Goal: Transaction & Acquisition: Download file/media

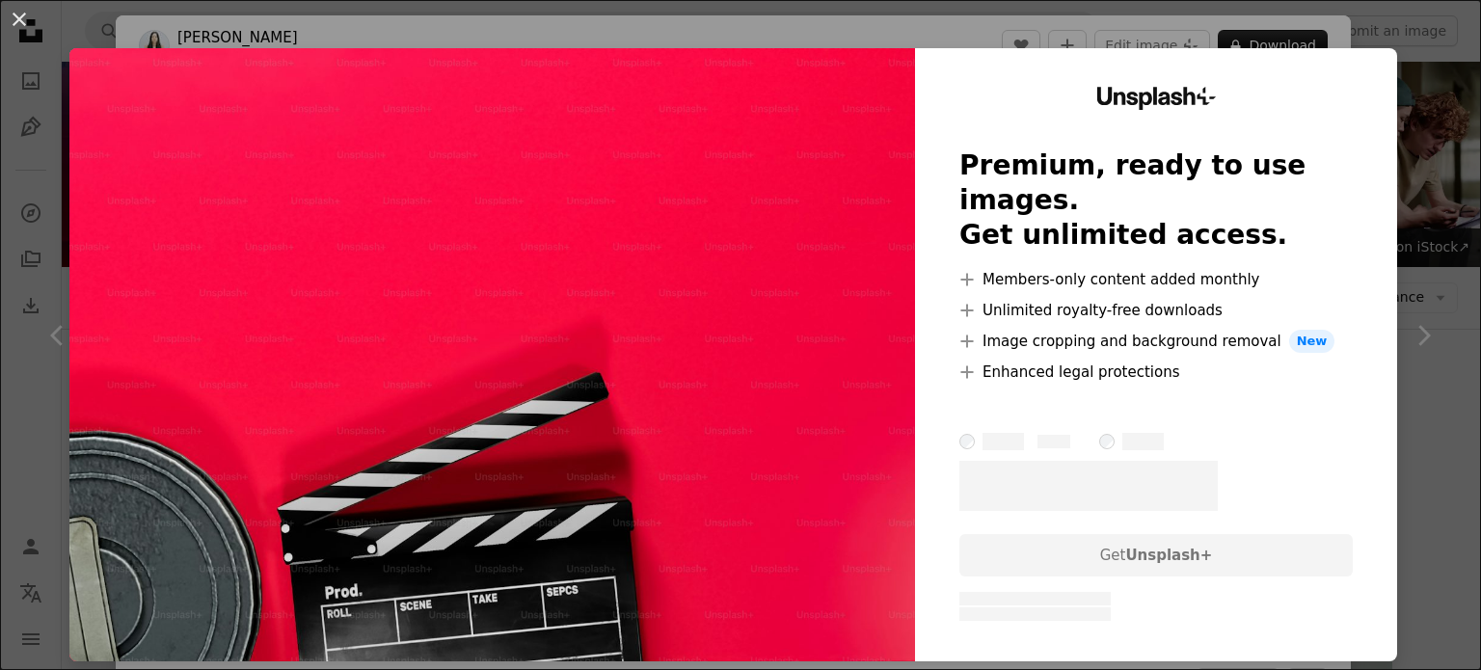
scroll to position [231, 0]
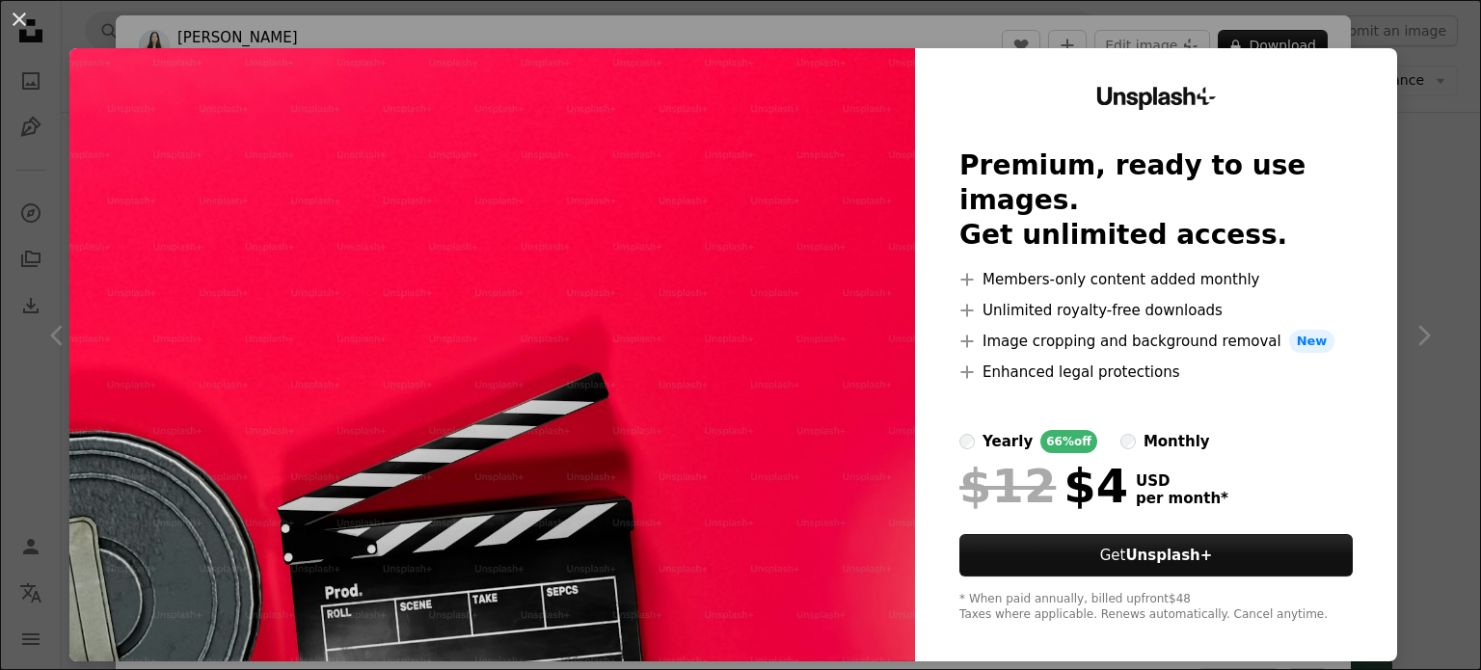
click at [1443, 142] on div "An X shape Unsplash+ Premium, ready to use images. Get unlimited access. A plus…" at bounding box center [740, 335] width 1481 height 670
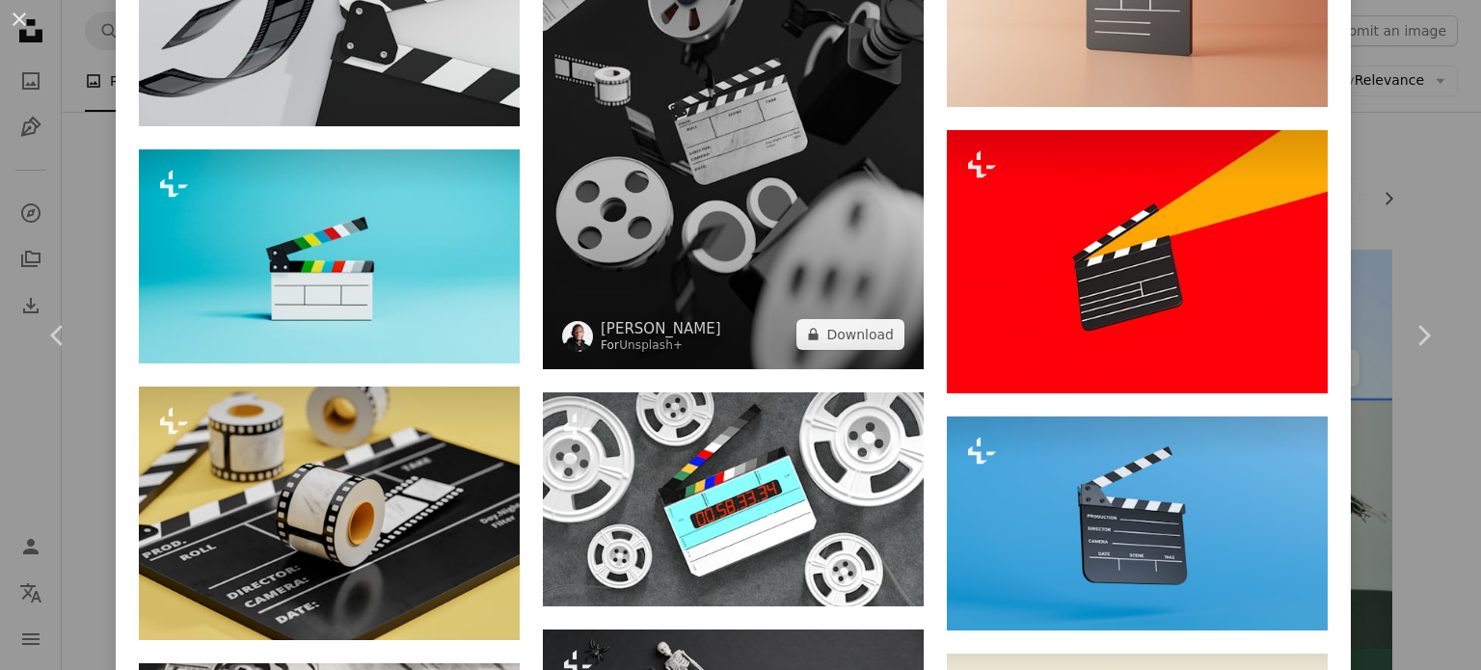
scroll to position [1832, 0]
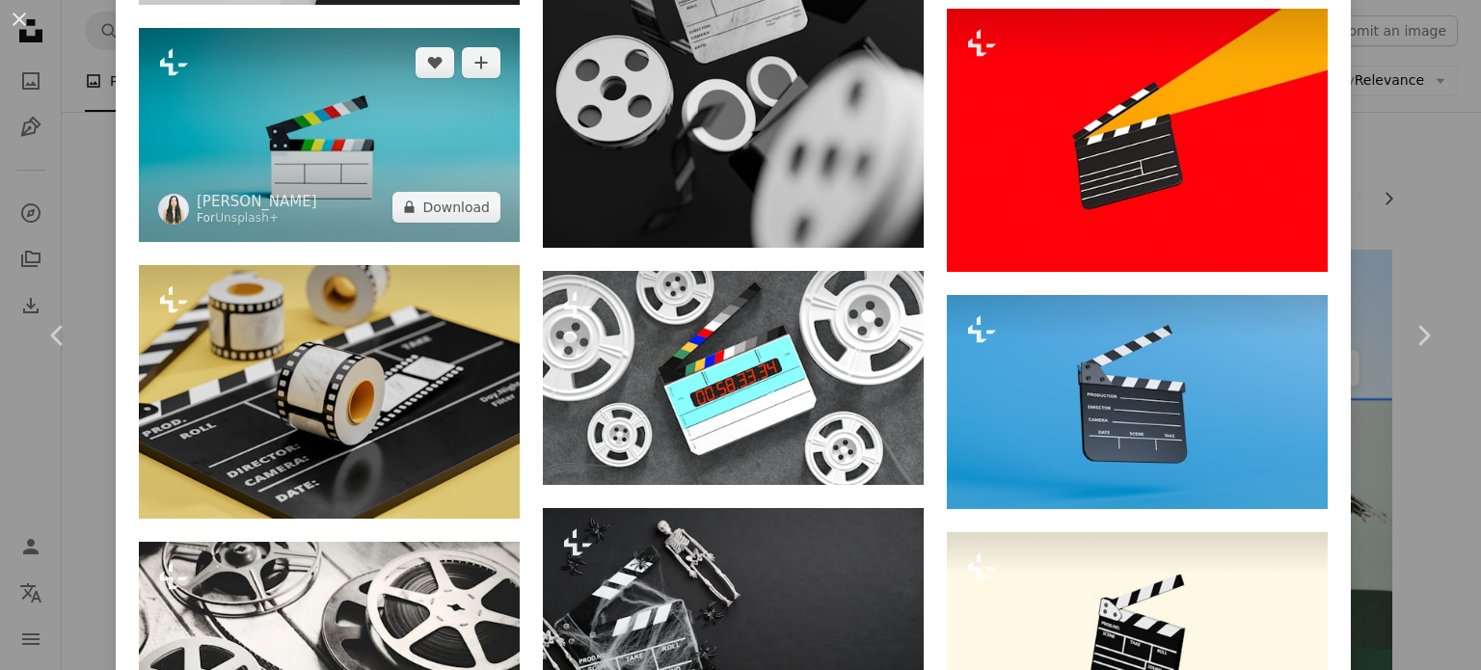
click at [338, 179] on img at bounding box center [329, 135] width 381 height 214
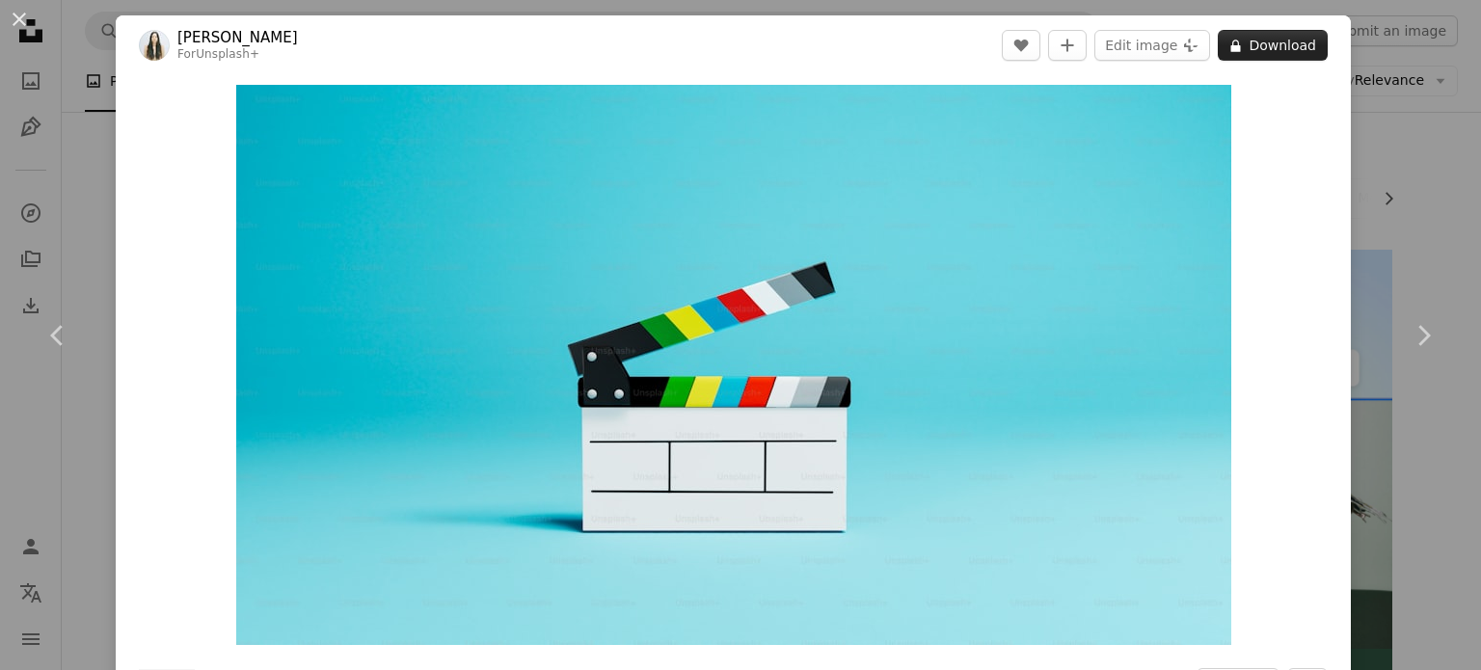
click at [1274, 35] on button "A lock Download" at bounding box center [1273, 45] width 110 height 31
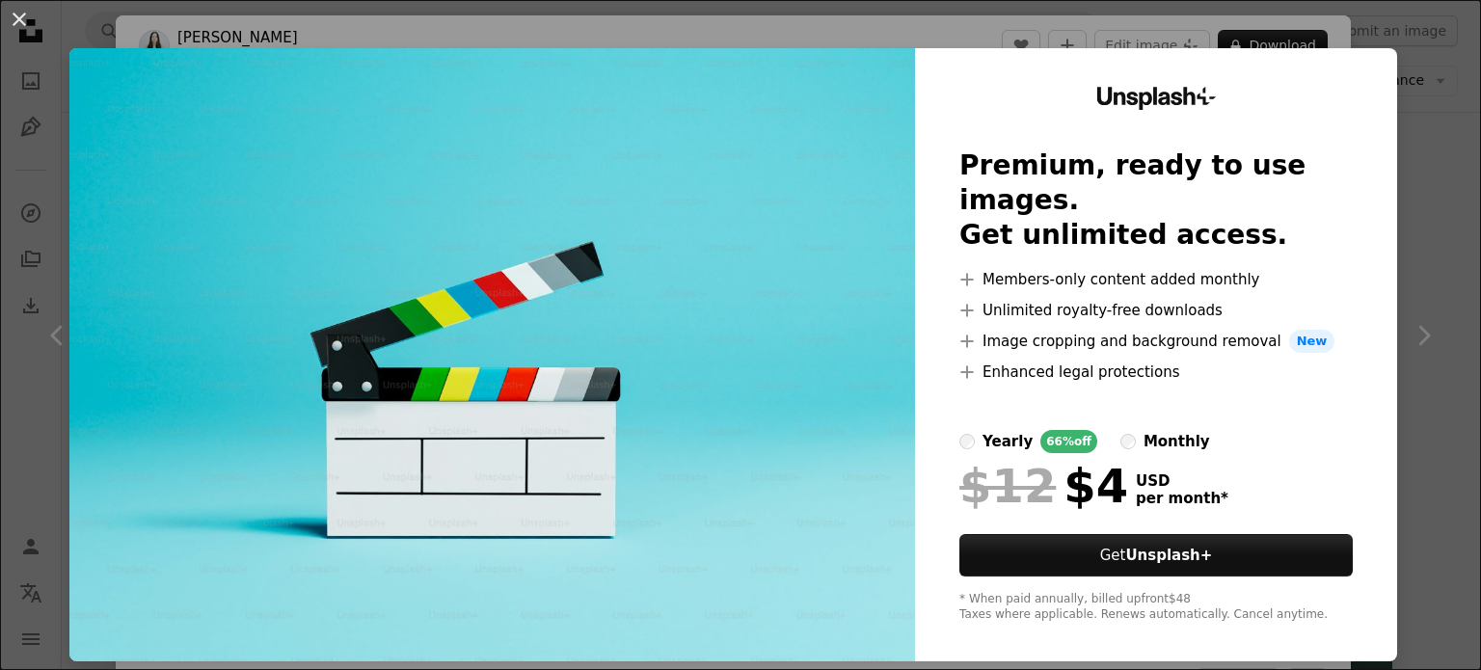
click at [1418, 196] on div "An X shape Unsplash+ Premium, ready to use images. Get unlimited access. A plus…" at bounding box center [740, 335] width 1481 height 670
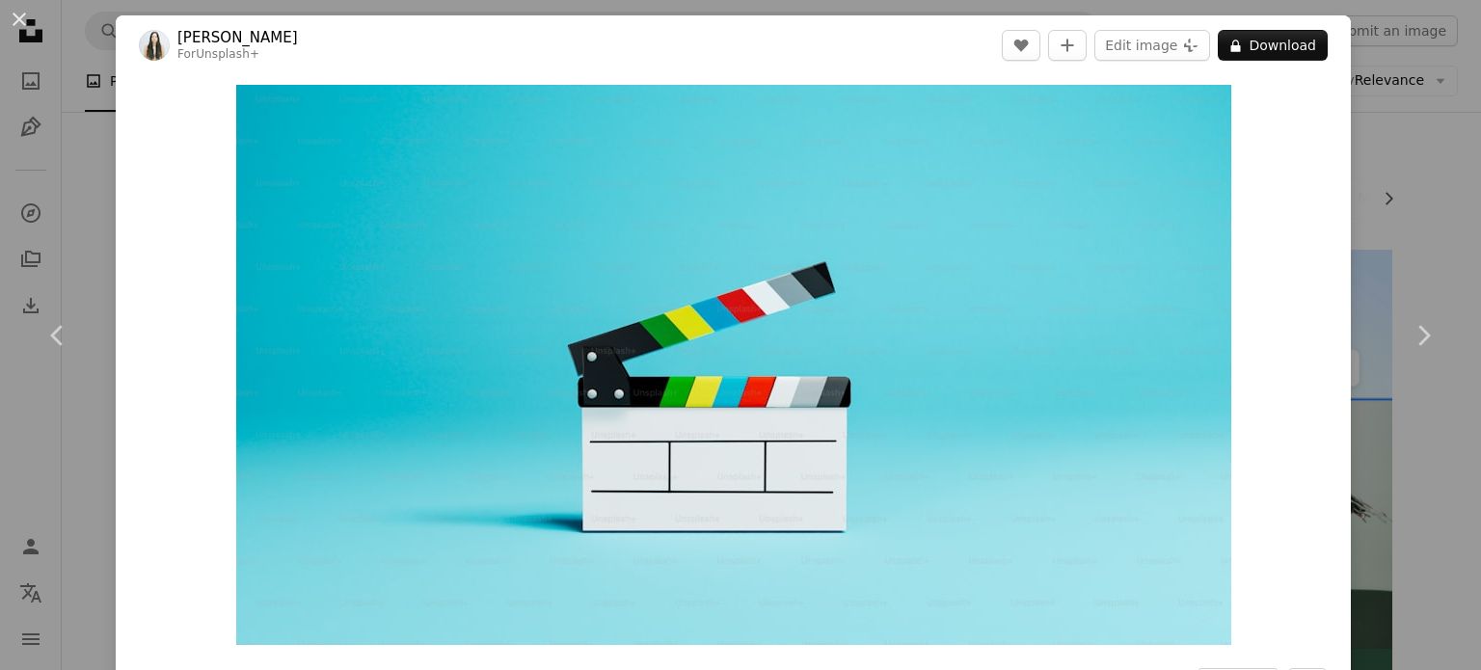
click at [1418, 196] on div "An X shape Chevron left Chevron right [PERSON_NAME] For Unsplash+ A heart A plu…" at bounding box center [740, 335] width 1481 height 670
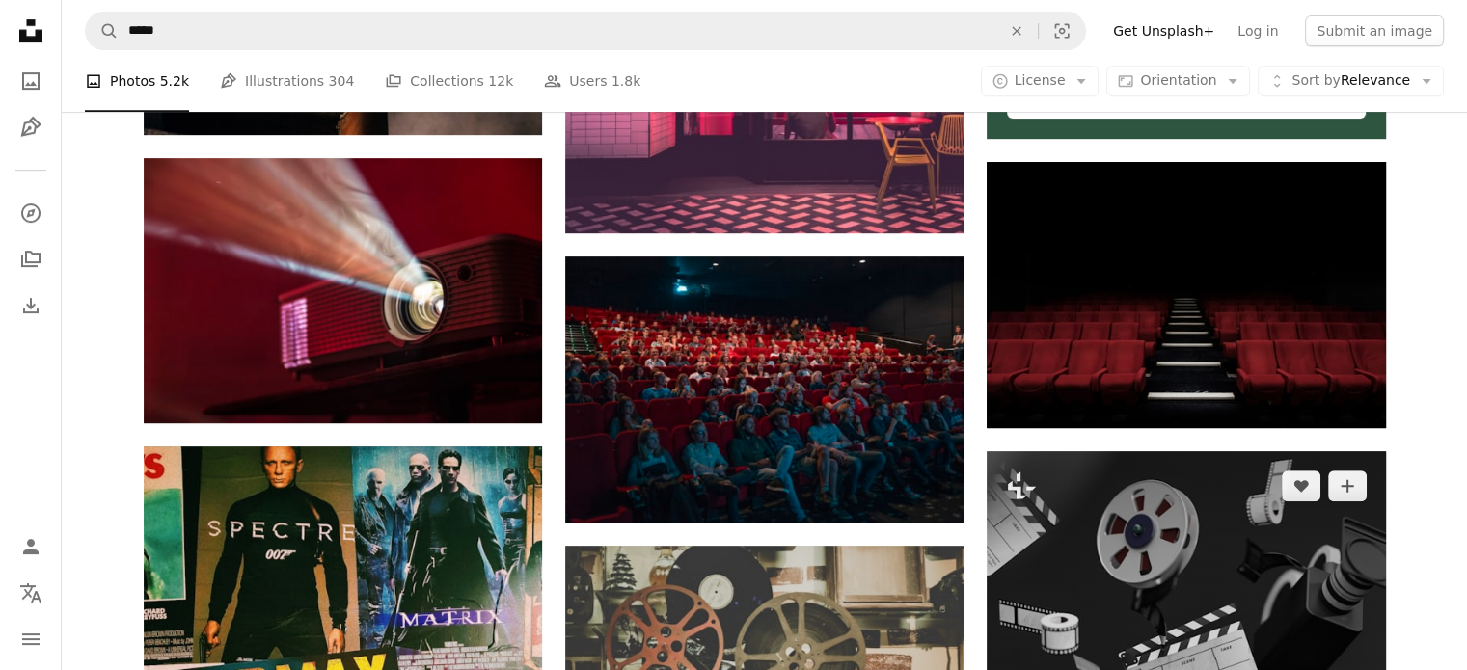
scroll to position [964, 0]
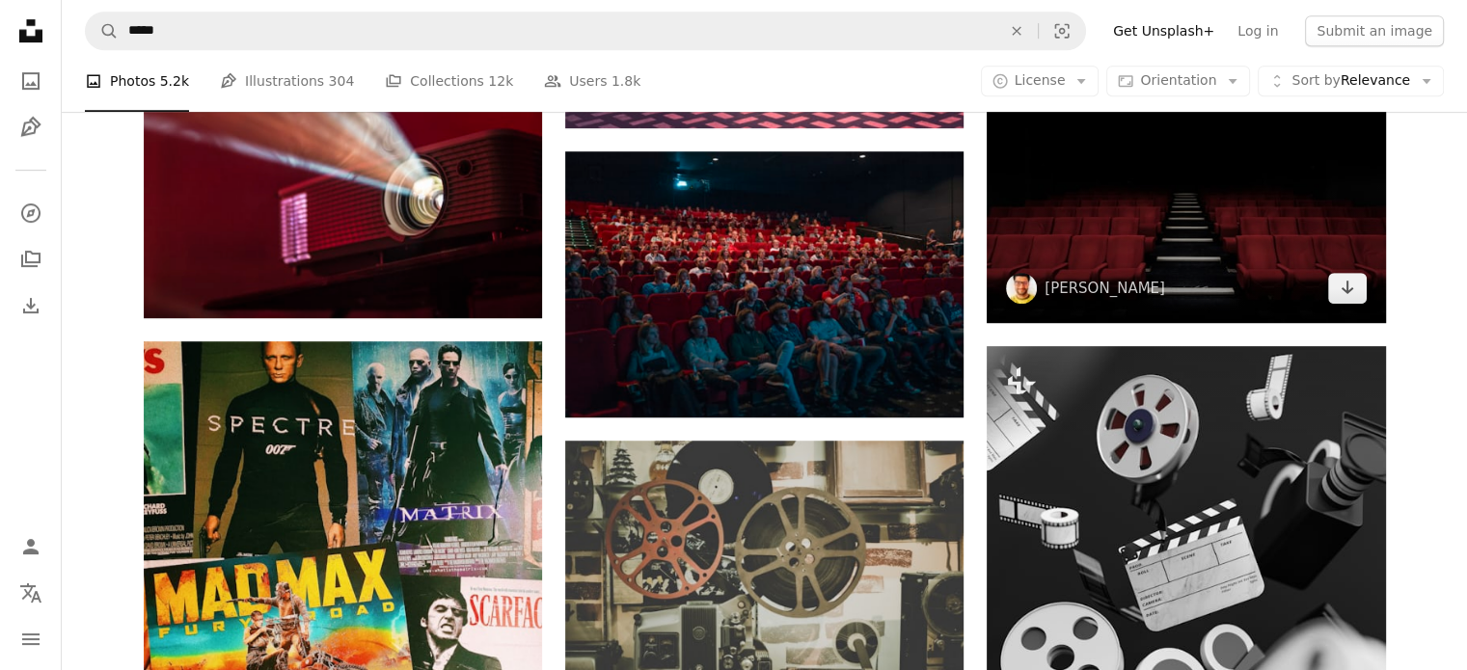
click at [1095, 237] on img at bounding box center [1185, 189] width 398 height 265
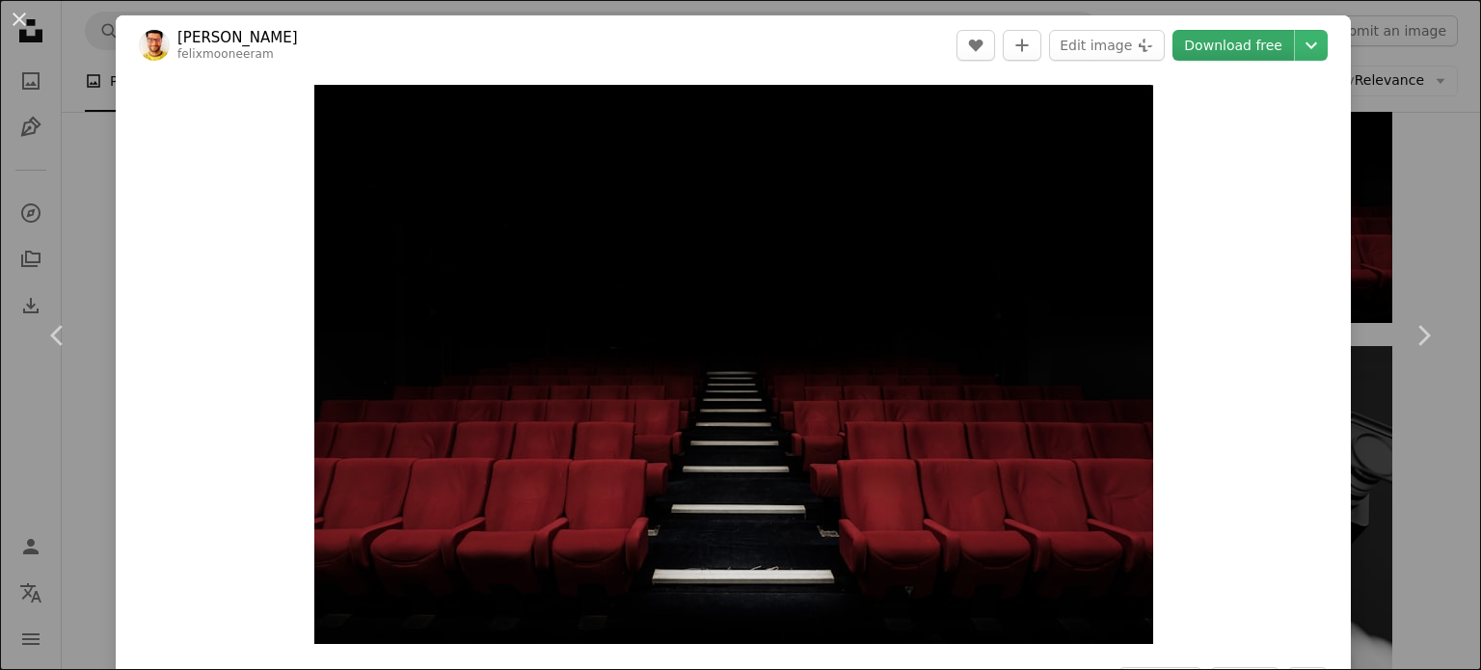
click at [1265, 42] on link "Download free" at bounding box center [1234, 45] width 122 height 31
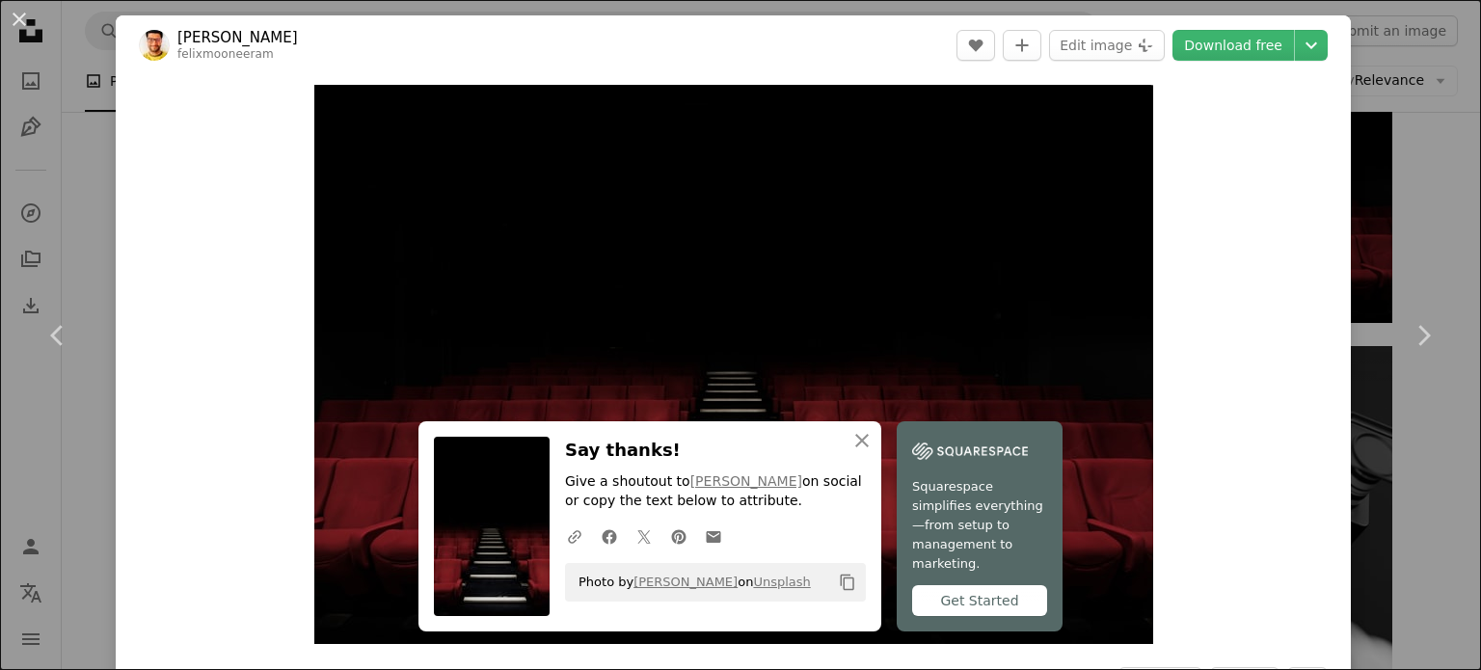
click at [1423, 230] on div "An X shape Chevron left Chevron right An X shape Close Say thanks! Give a shout…" at bounding box center [740, 335] width 1481 height 670
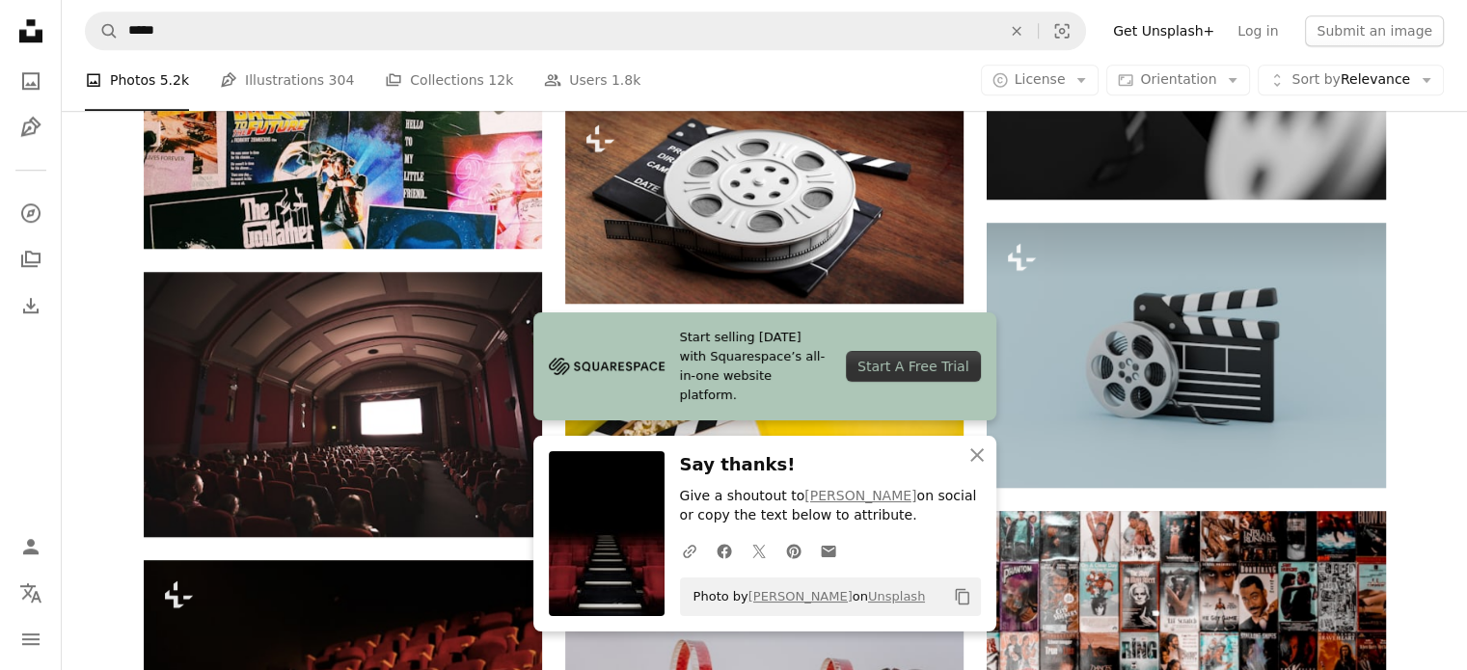
scroll to position [1736, 0]
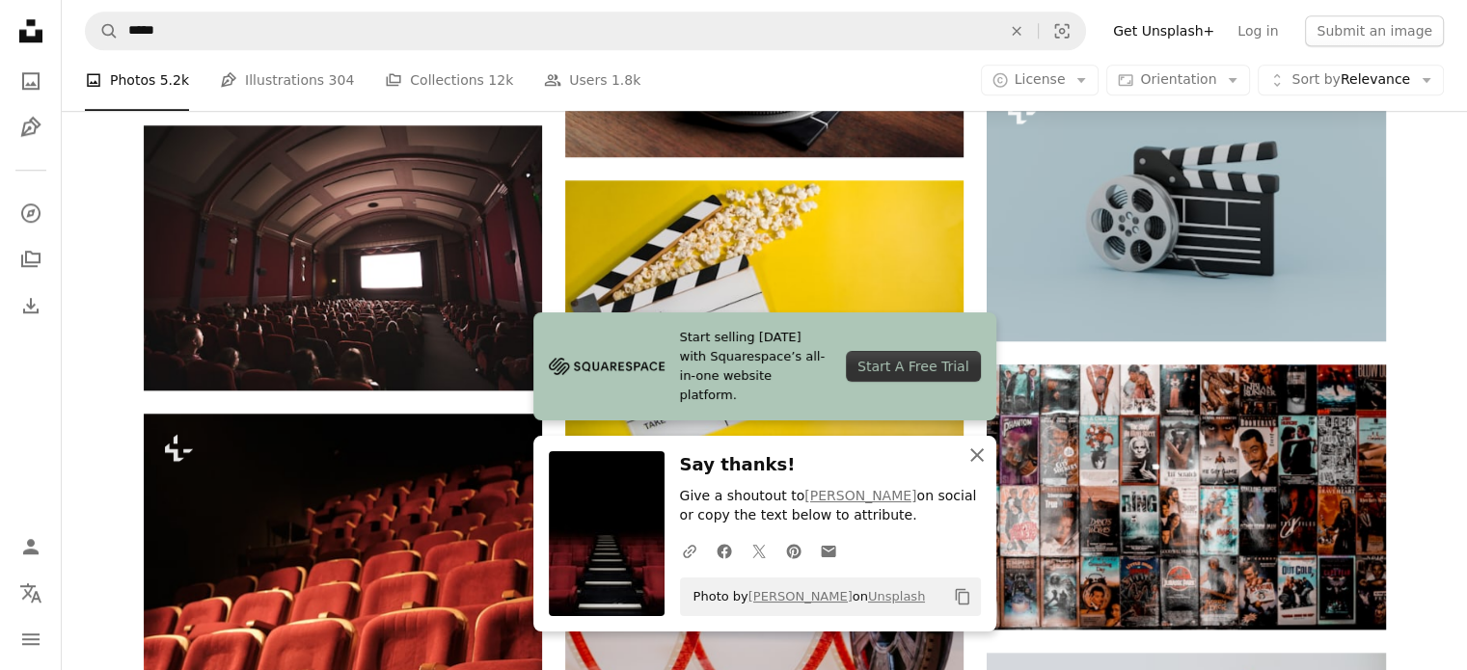
click at [985, 451] on icon "An X shape" at bounding box center [976, 455] width 23 height 23
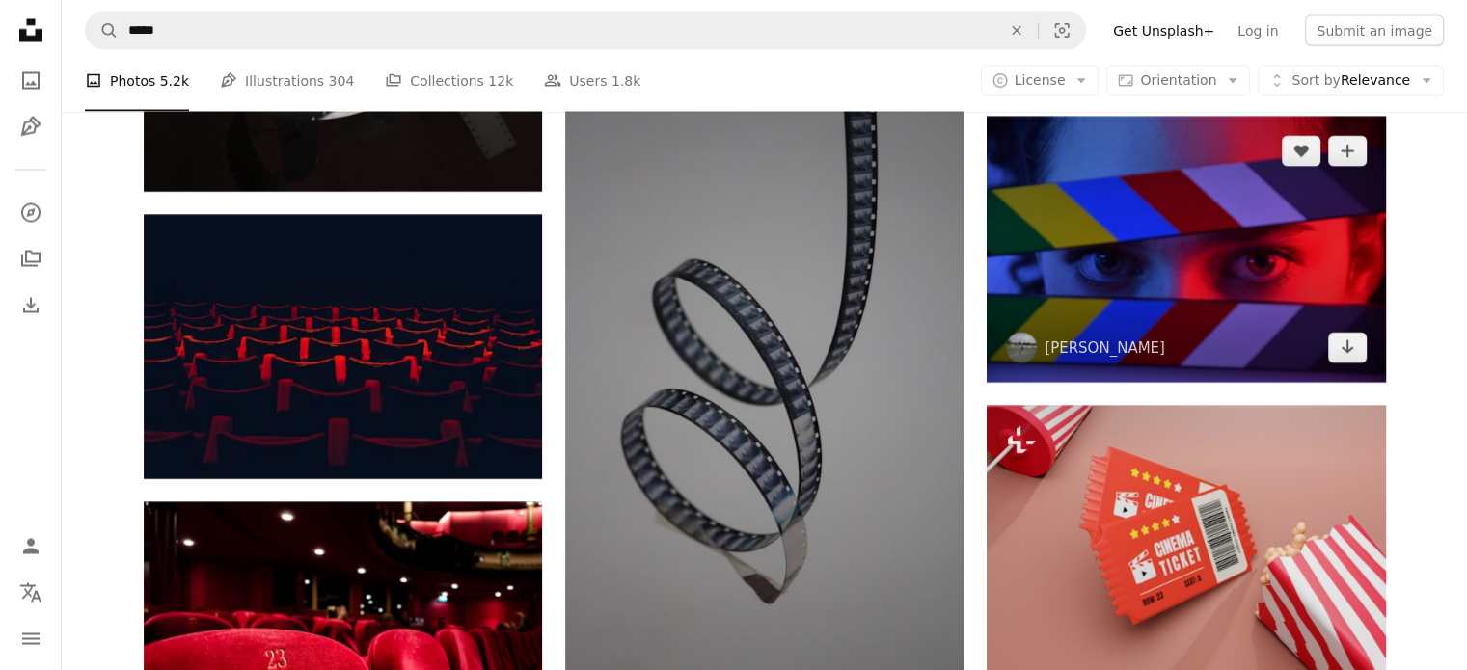
scroll to position [3761, 0]
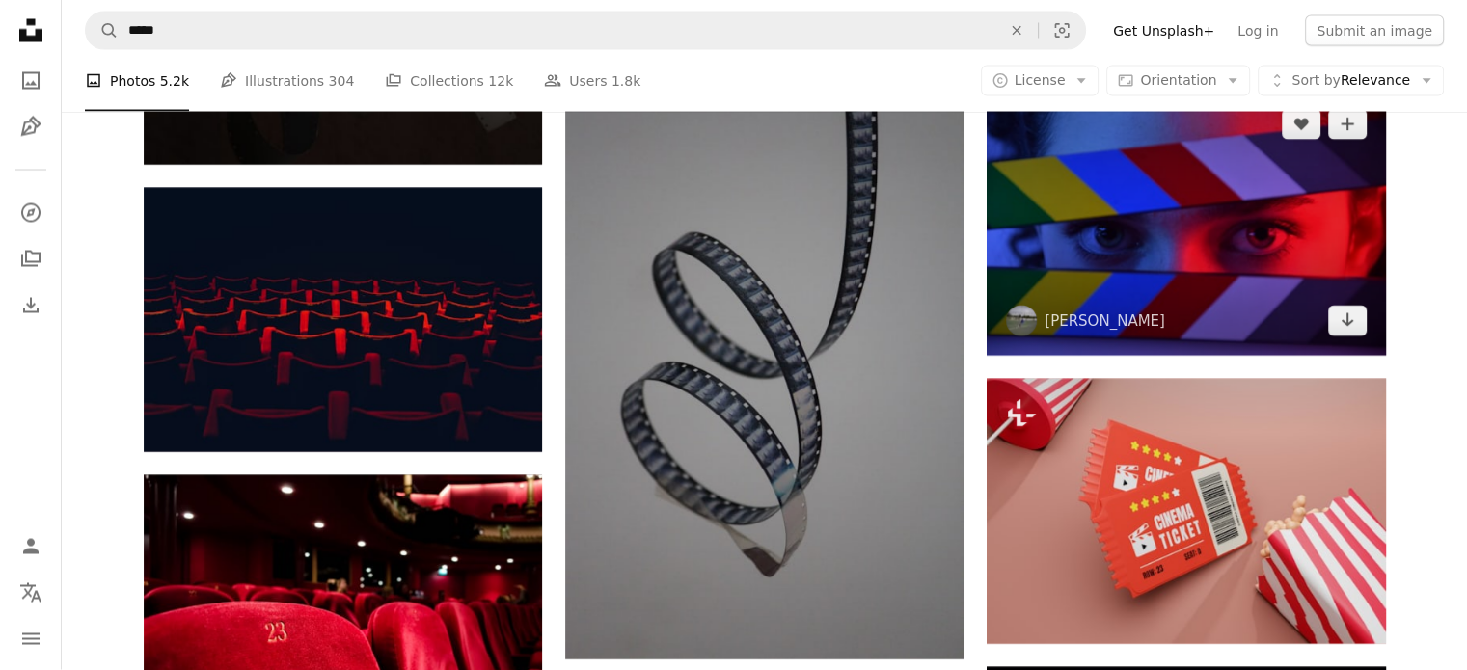
click at [1212, 188] on img at bounding box center [1185, 222] width 398 height 265
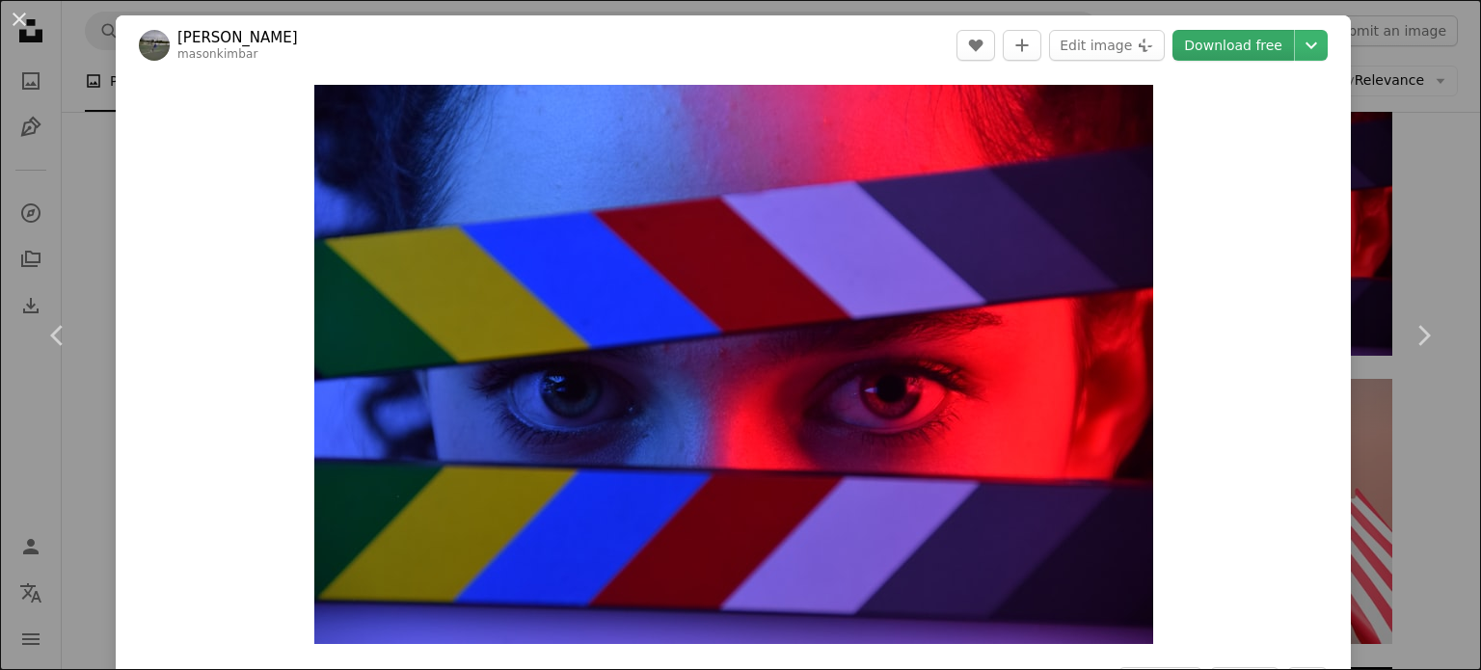
click at [1232, 46] on link "Download free" at bounding box center [1234, 45] width 122 height 31
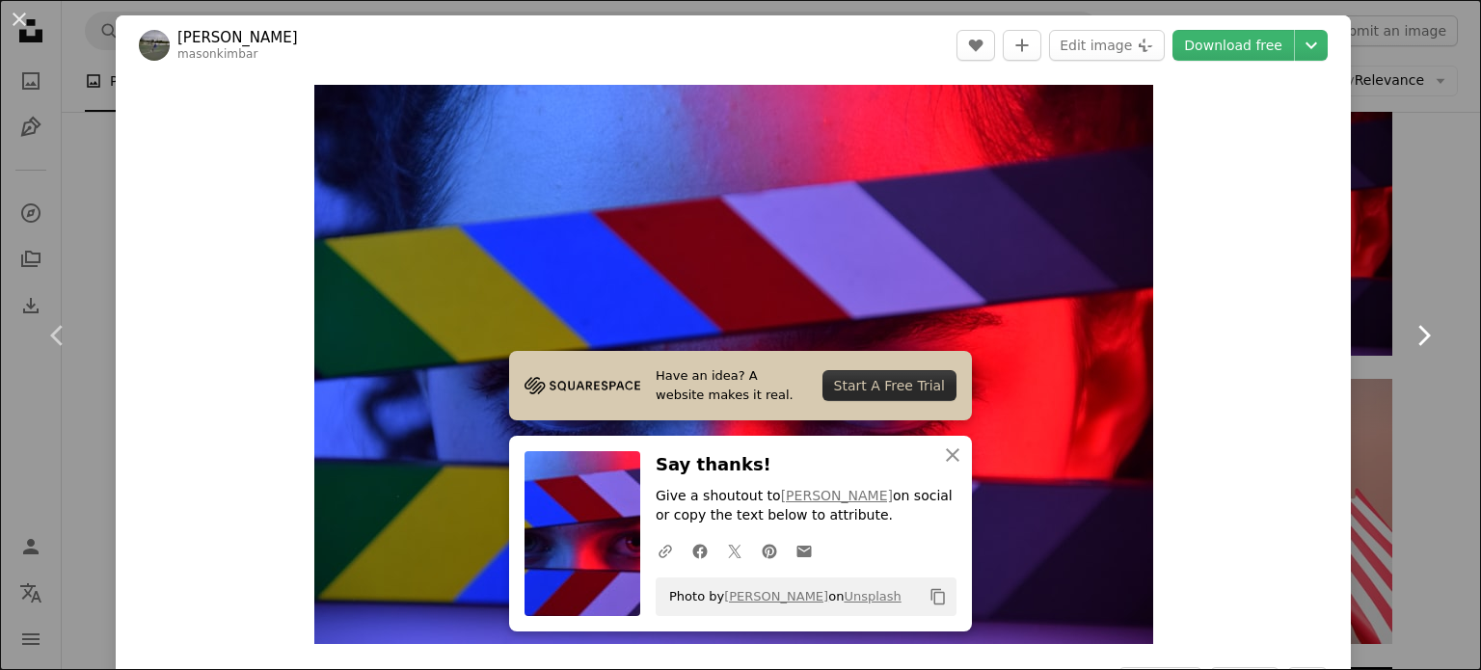
click at [1389, 265] on link "Chevron right" at bounding box center [1423, 335] width 116 height 185
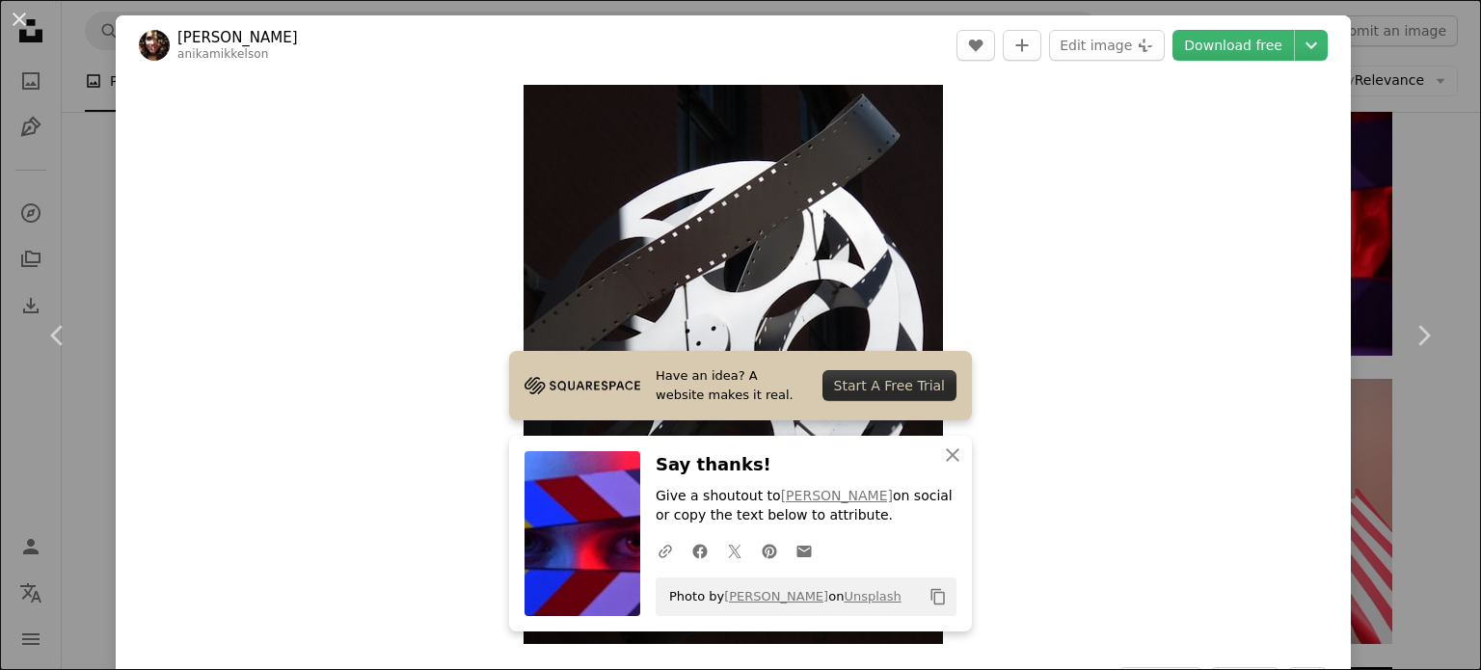
click at [1431, 136] on div "An X shape Chevron left Chevron right Have an idea? A website makes it real. St…" at bounding box center [740, 335] width 1481 height 670
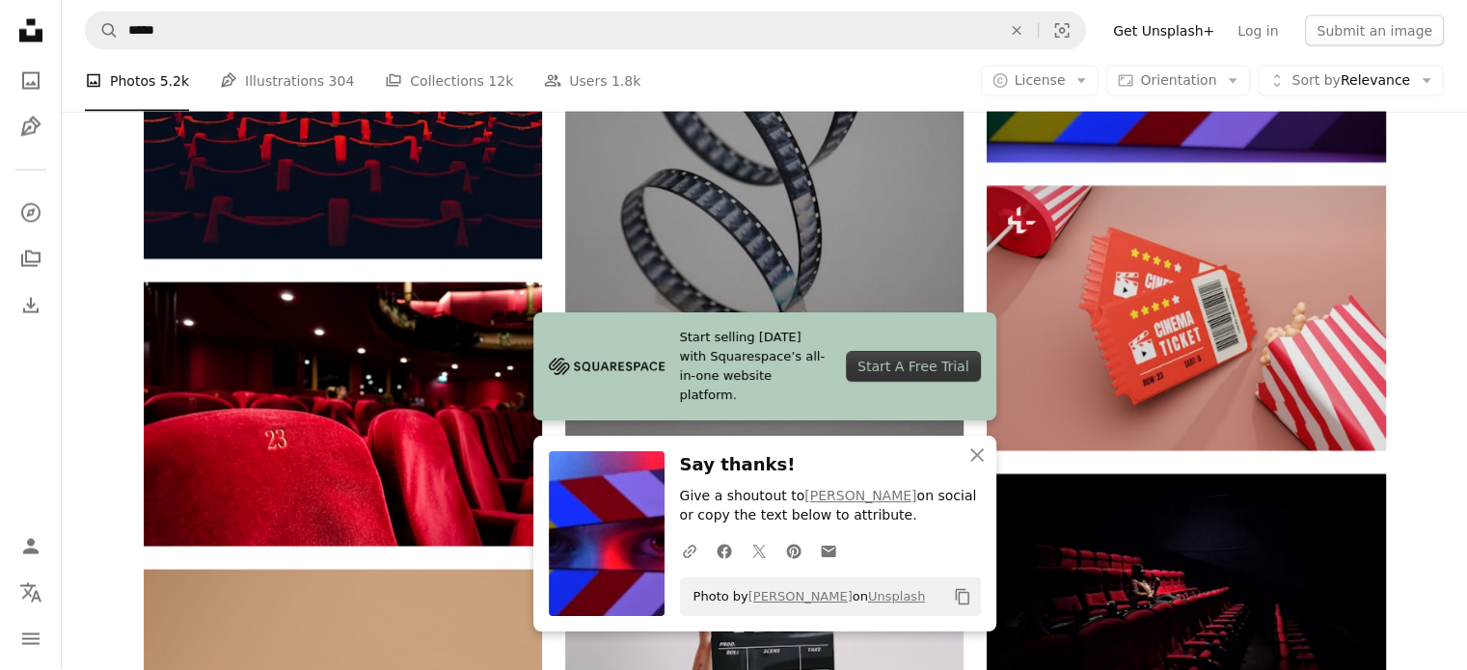
scroll to position [4243, 0]
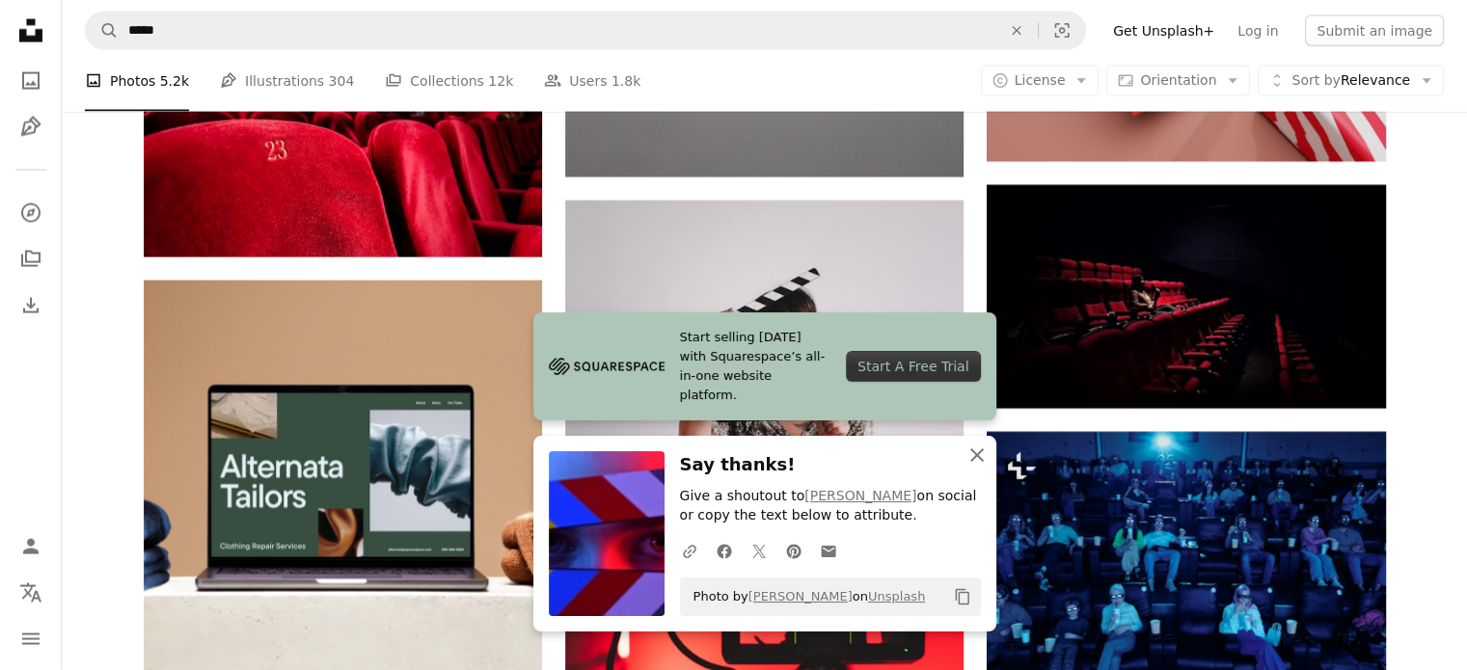
click at [980, 450] on icon "button" at bounding box center [977, 455] width 14 height 14
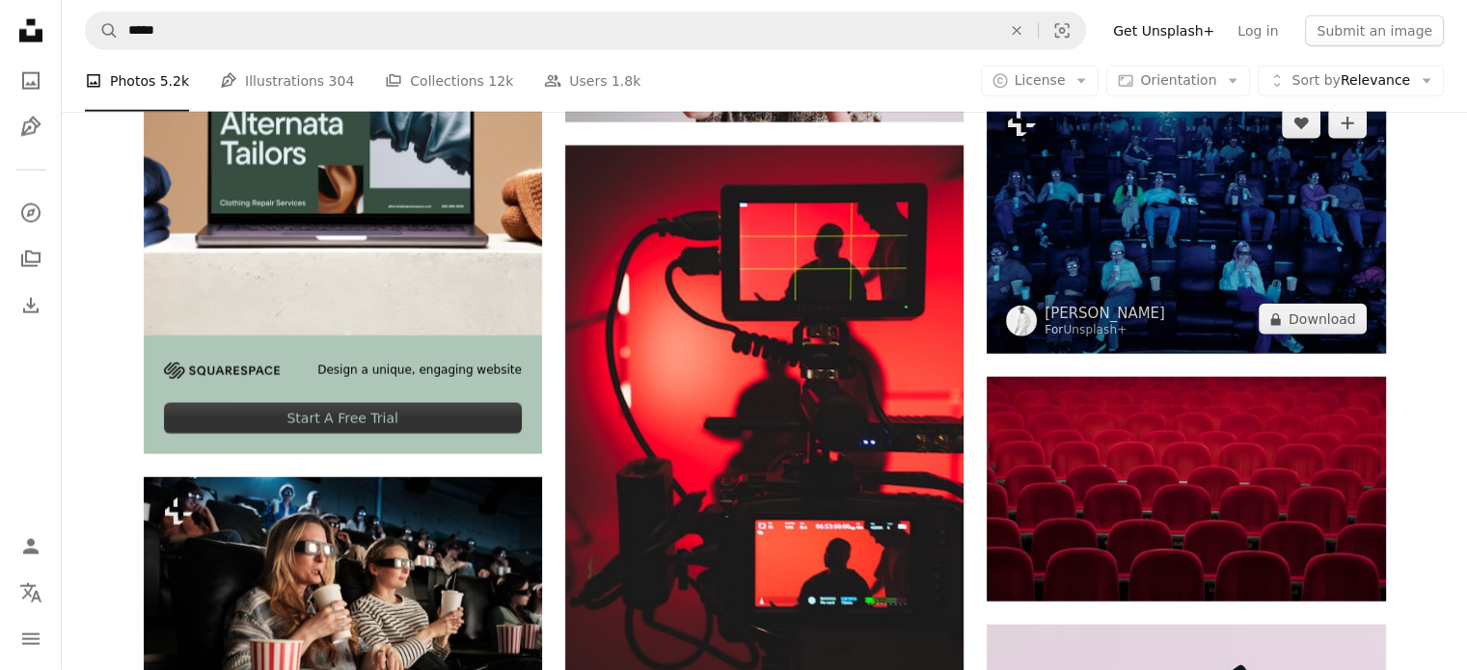
scroll to position [4725, 0]
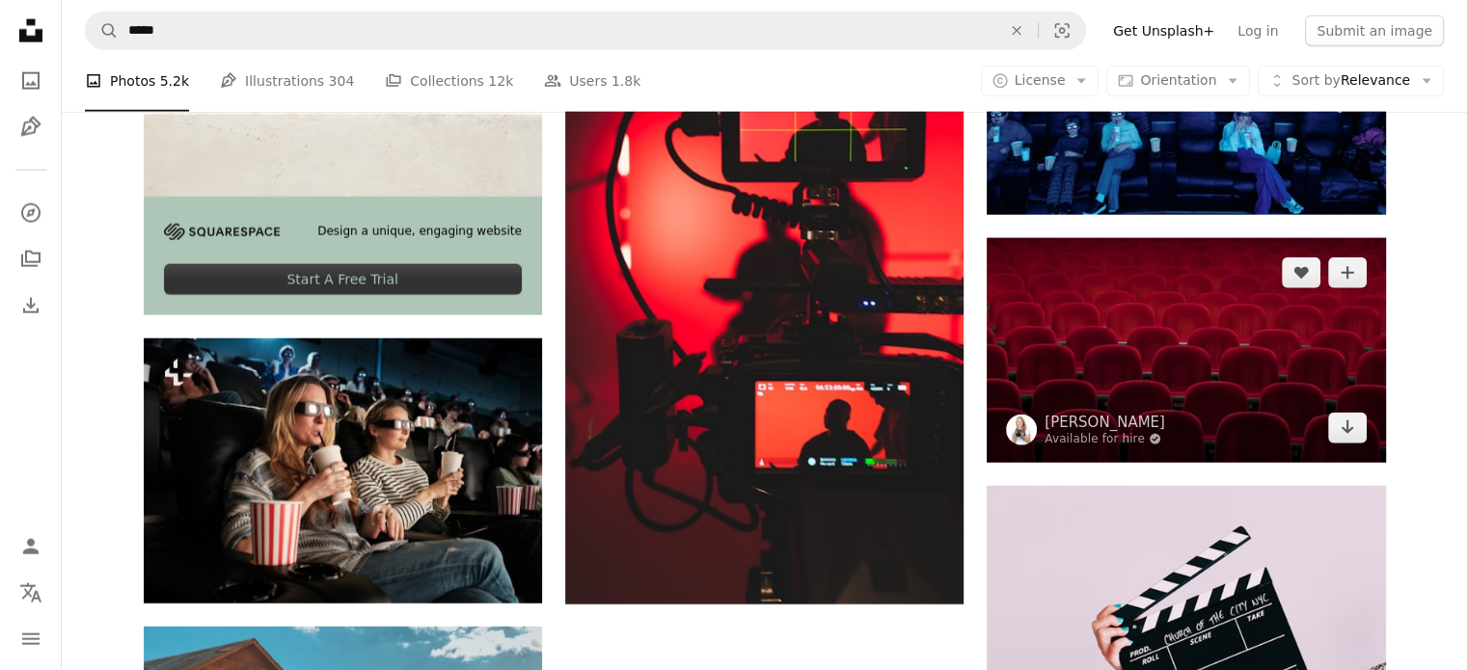
click at [1172, 315] on img at bounding box center [1185, 350] width 398 height 224
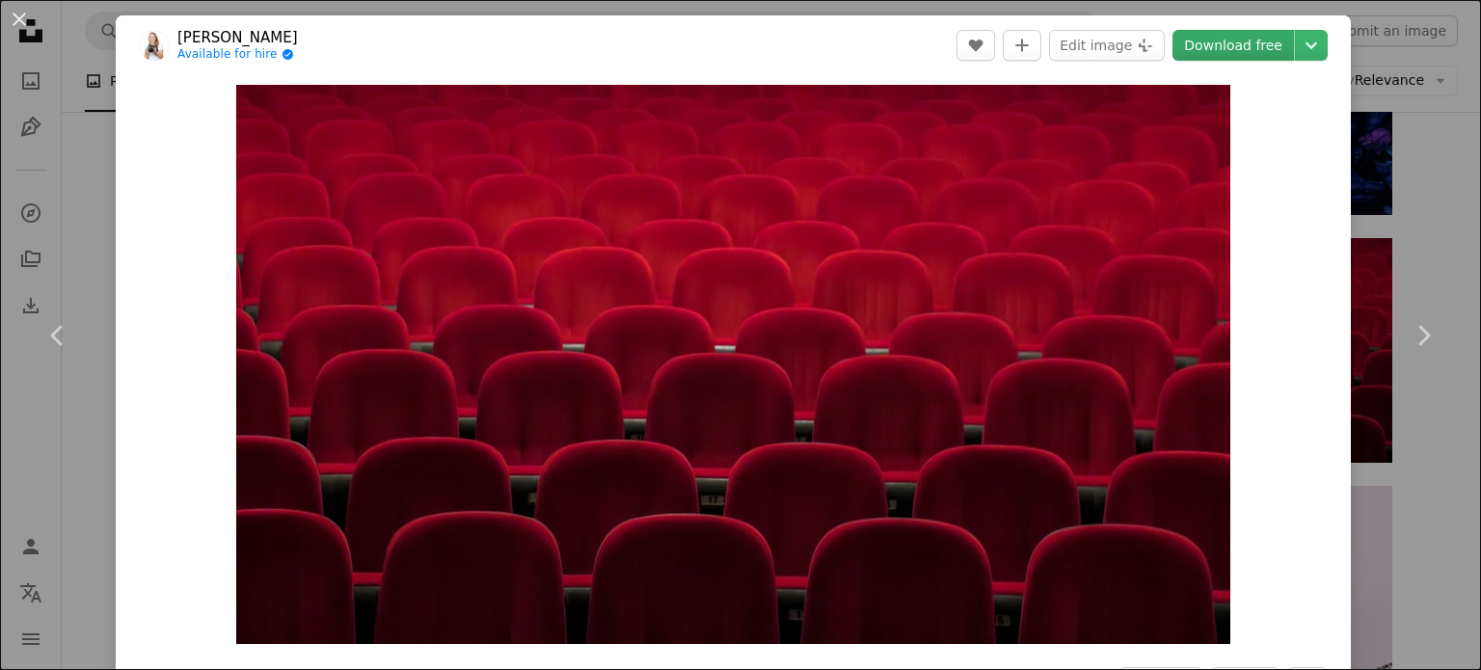
click at [1225, 51] on link "Download free" at bounding box center [1234, 45] width 122 height 31
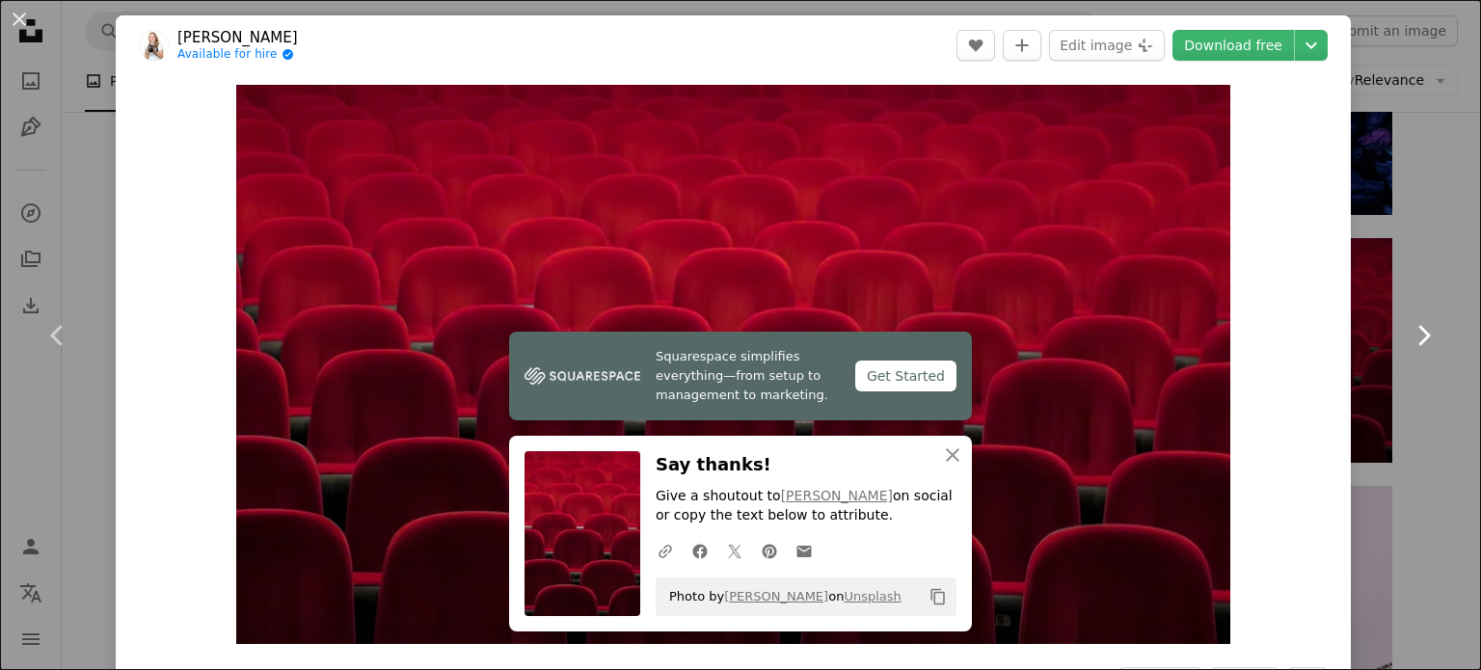
click at [1413, 259] on link "Chevron right" at bounding box center [1423, 335] width 116 height 185
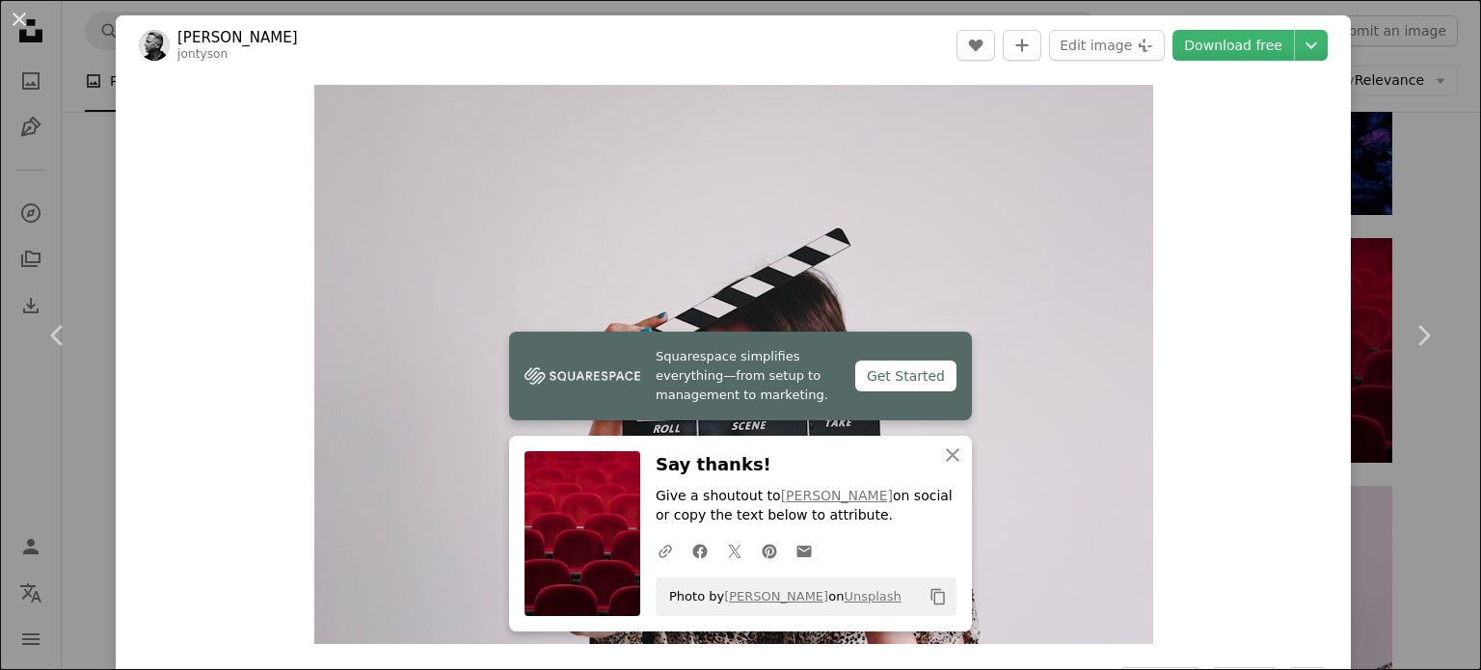
click at [1363, 520] on div "An X shape Chevron left Chevron right Squarespace simplifies everything—from se…" at bounding box center [740, 335] width 1481 height 670
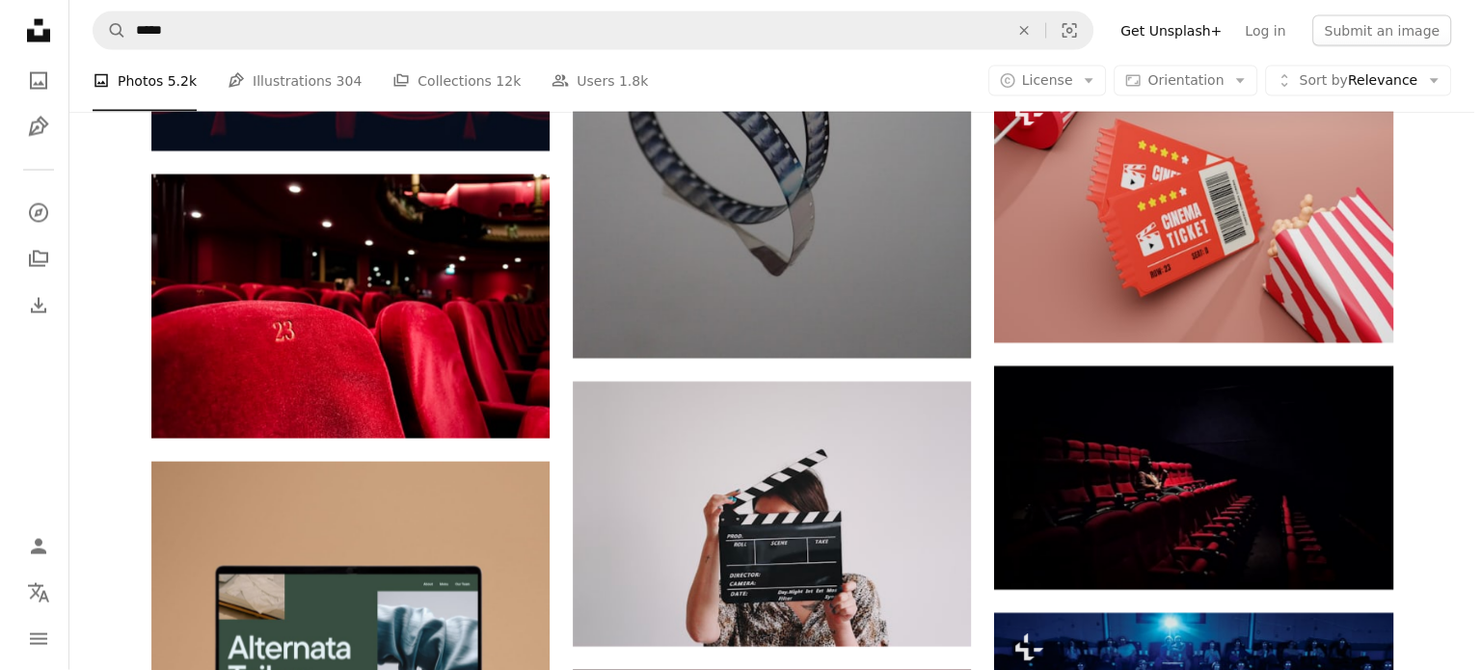
scroll to position [4050, 0]
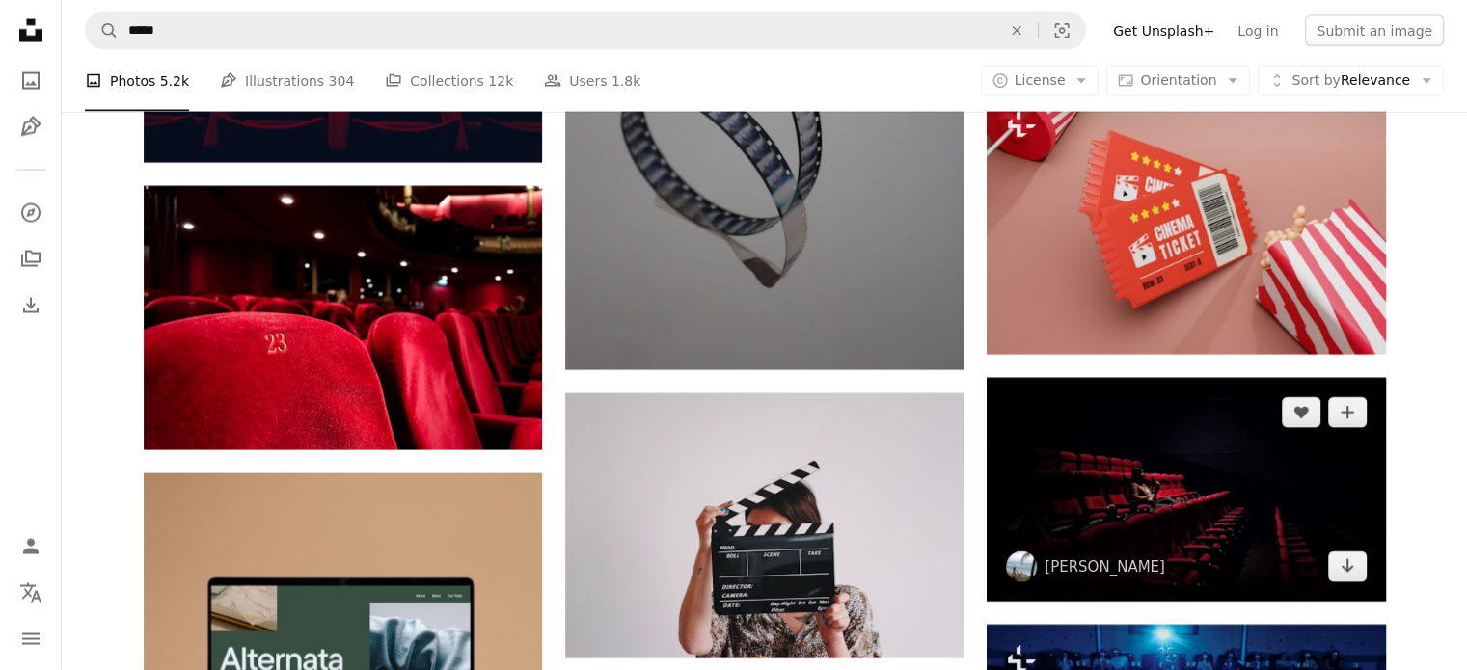
click at [1139, 446] on img at bounding box center [1185, 490] width 398 height 224
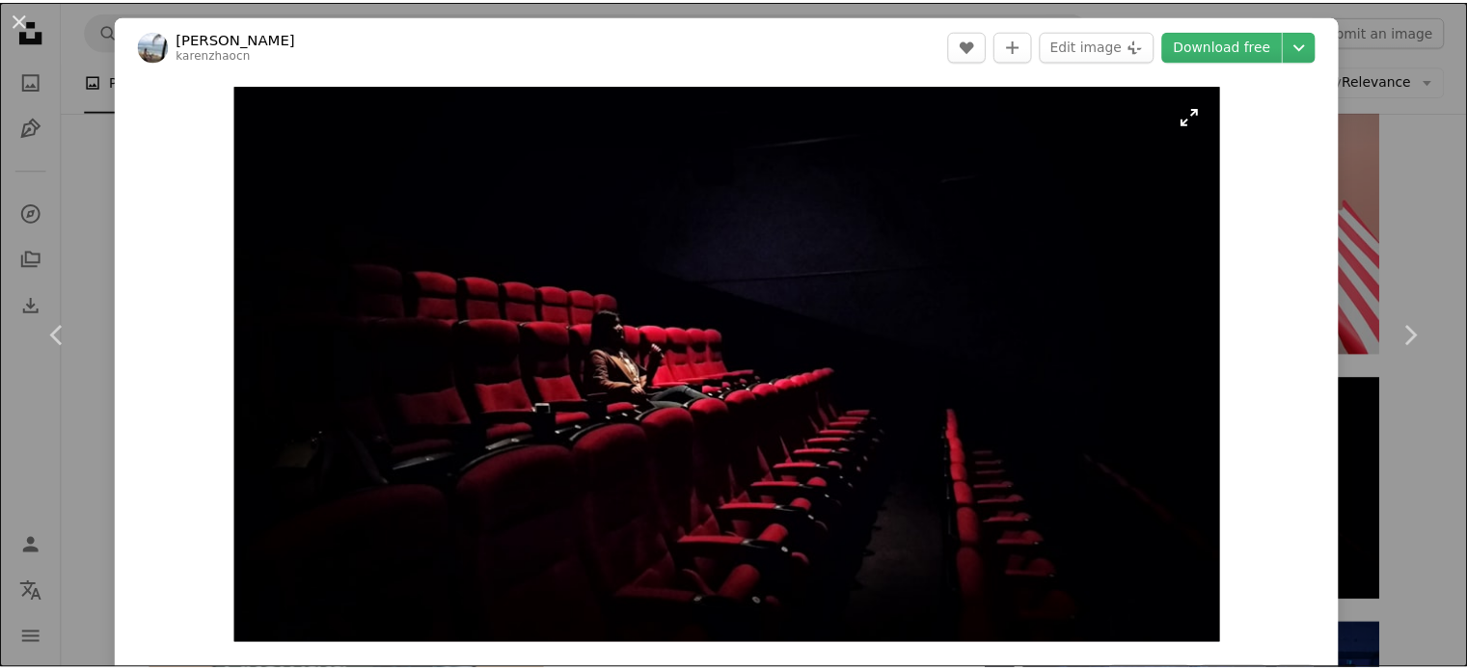
scroll to position [96, 0]
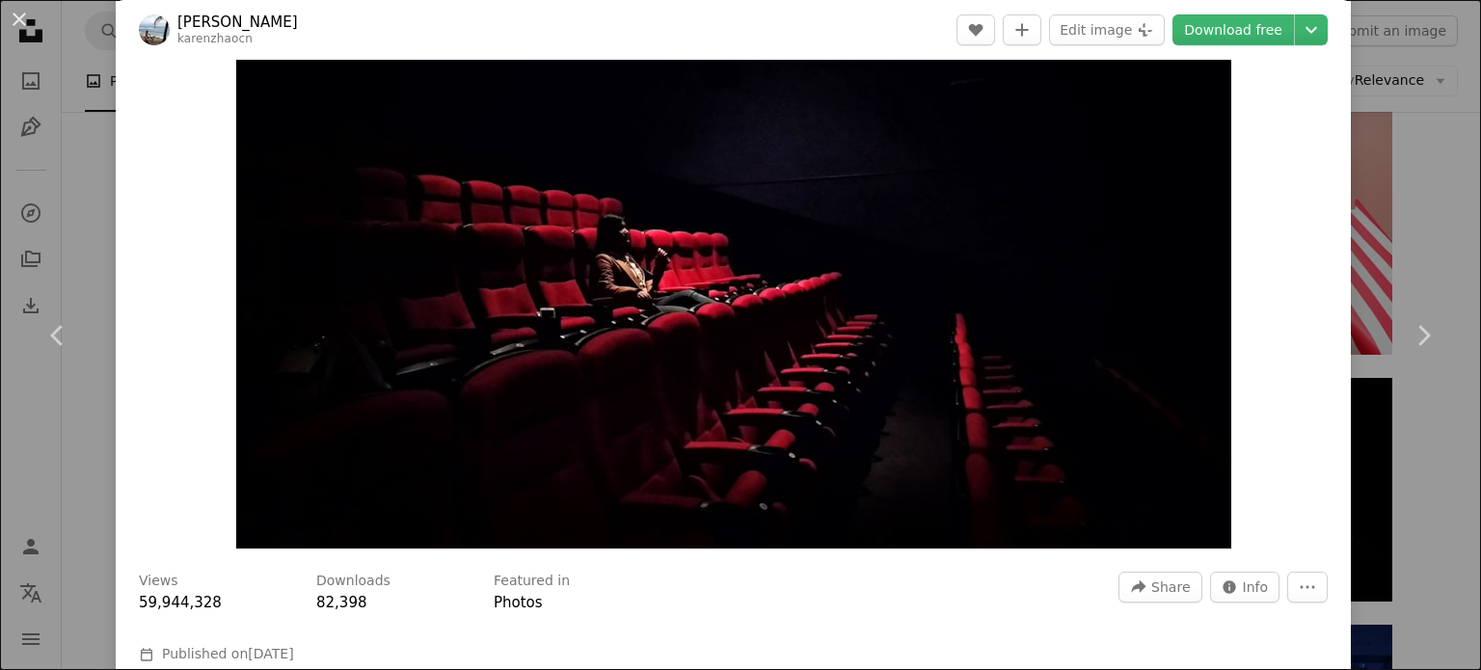
click at [1415, 234] on div "An X shape Chevron left Chevron right [PERSON_NAME] A heart A plus sign Edit im…" at bounding box center [740, 335] width 1481 height 670
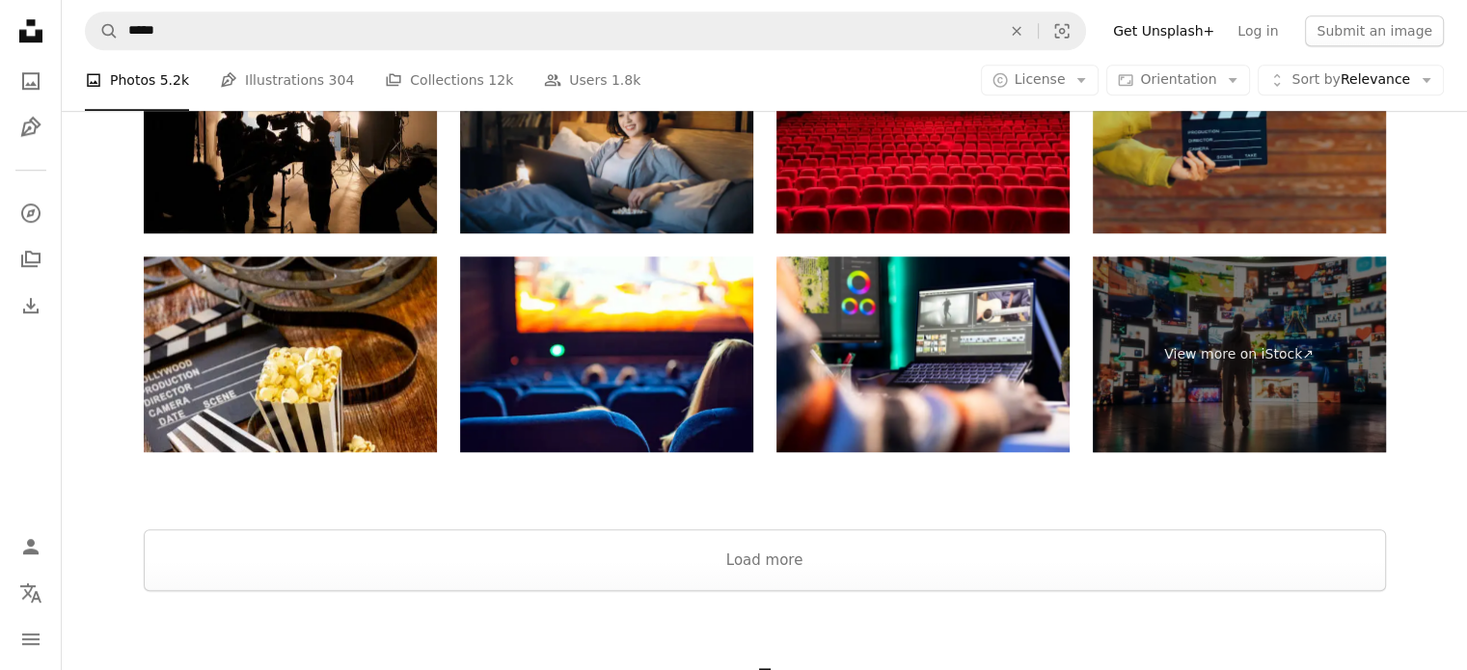
scroll to position [9059, 0]
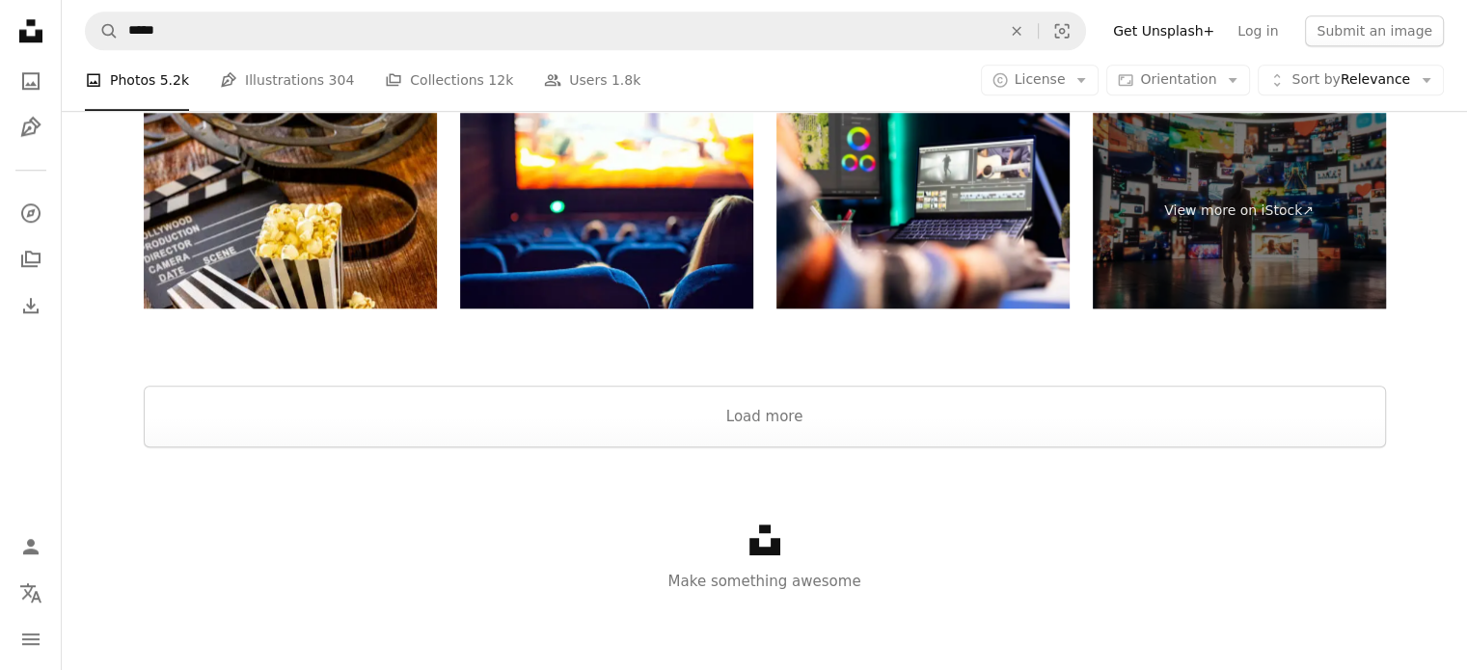
click at [526, 50] on nav "A magnifying glass ***** An X shape Visual search Filters Get Unsplash+ Log in …" at bounding box center [764, 31] width 1405 height 62
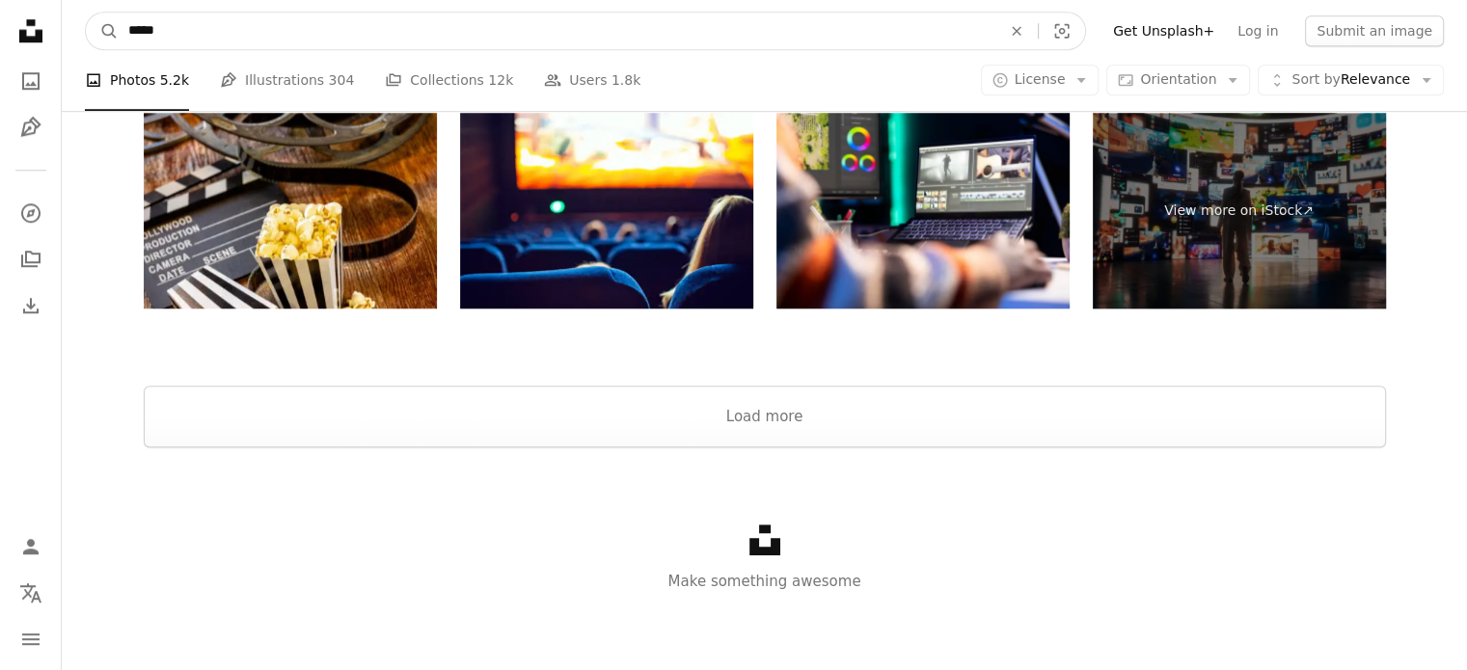
drag, startPoint x: 536, startPoint y: 34, endPoint x: 27, endPoint y: 17, distance: 509.4
type input "*******"
click button "A magnifying glass" at bounding box center [102, 31] width 33 height 37
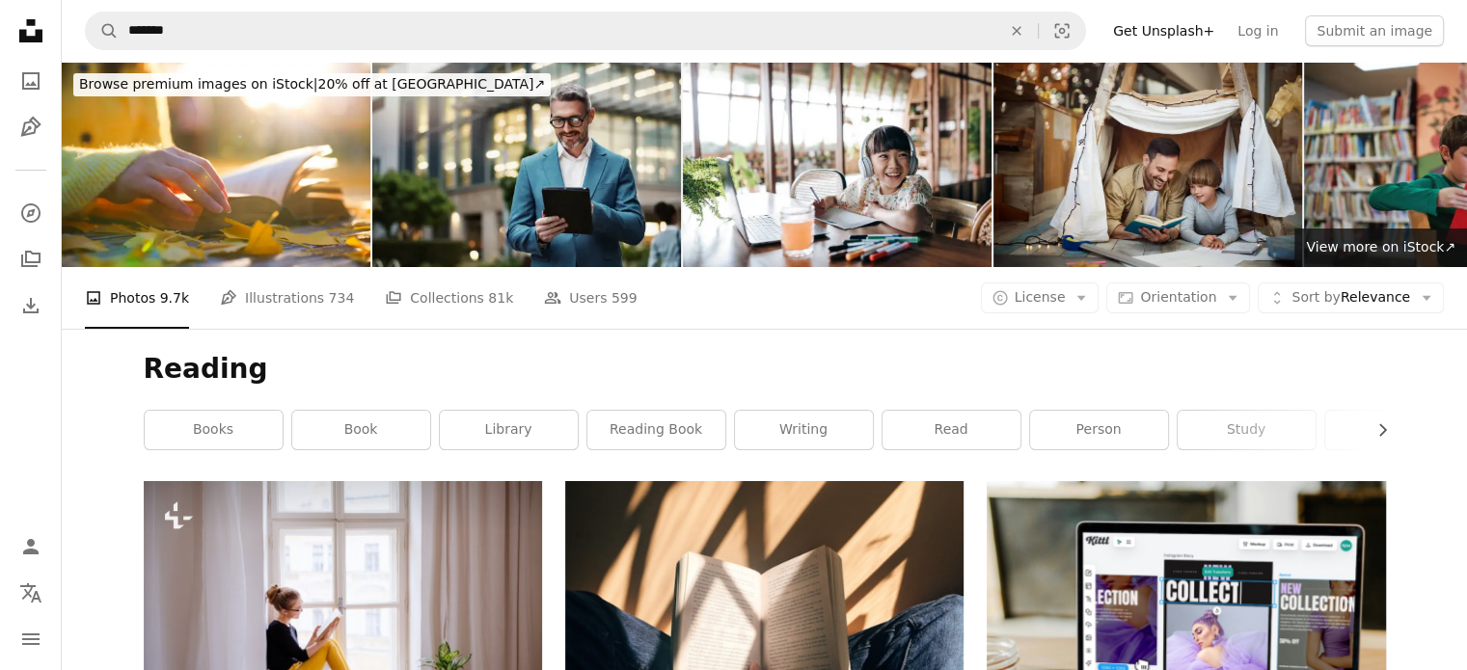
drag, startPoint x: 278, startPoint y: 341, endPoint x: 267, endPoint y: 356, distance: 17.9
click at [278, 341] on div "Reading Chevron right books book library reading book writing read person study…" at bounding box center [765, 405] width 1288 height 152
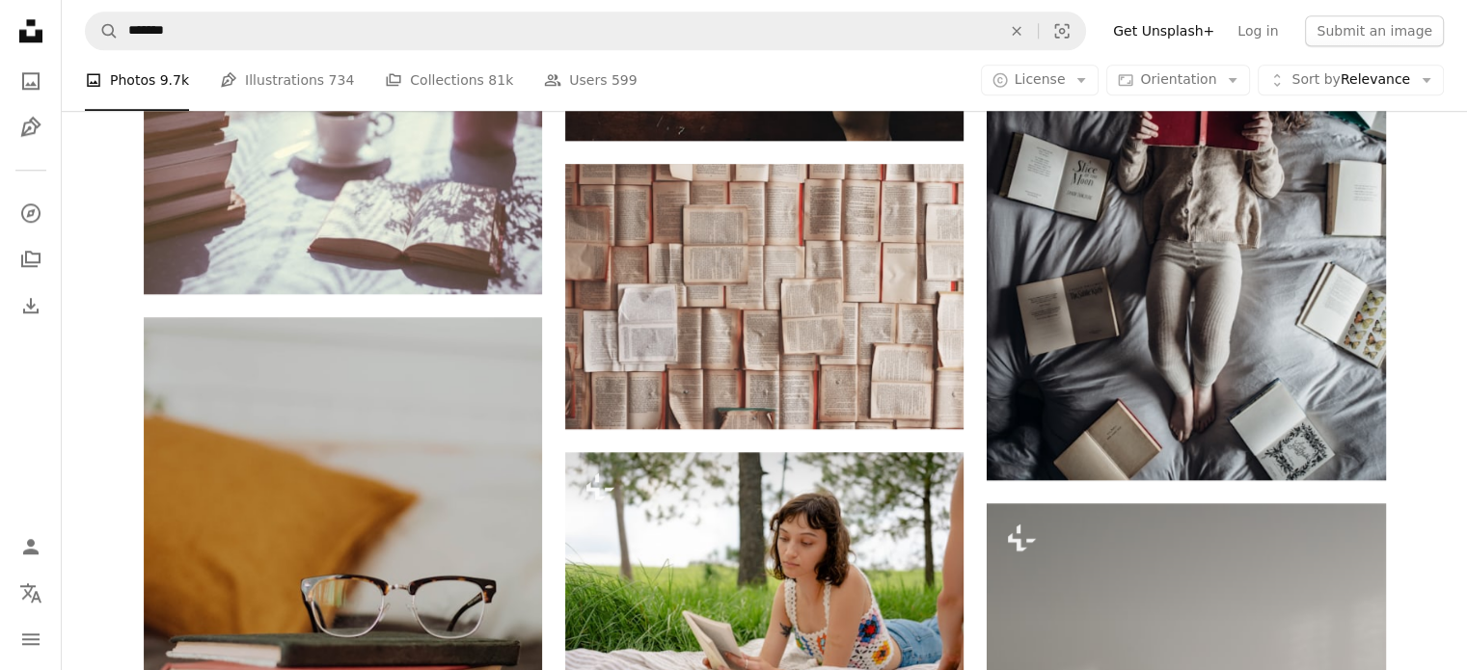
scroll to position [1929, 0]
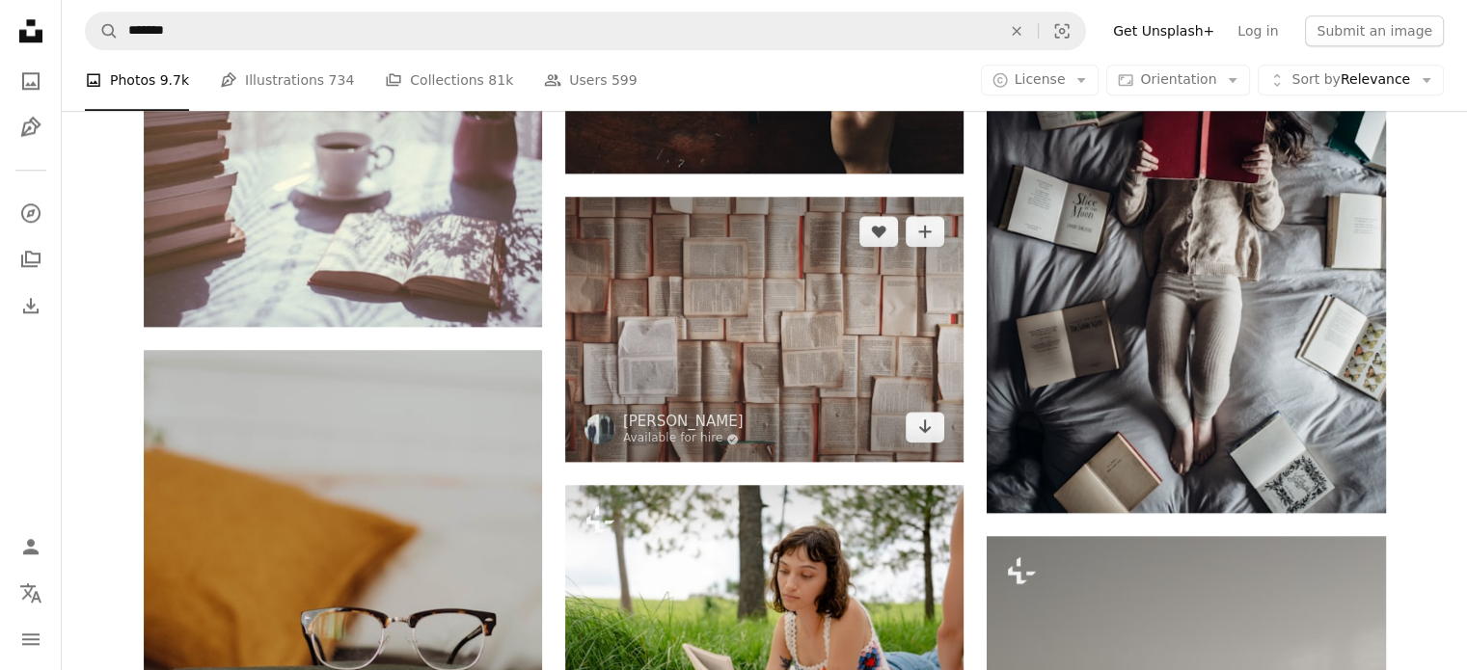
click at [776, 296] on img at bounding box center [764, 329] width 398 height 265
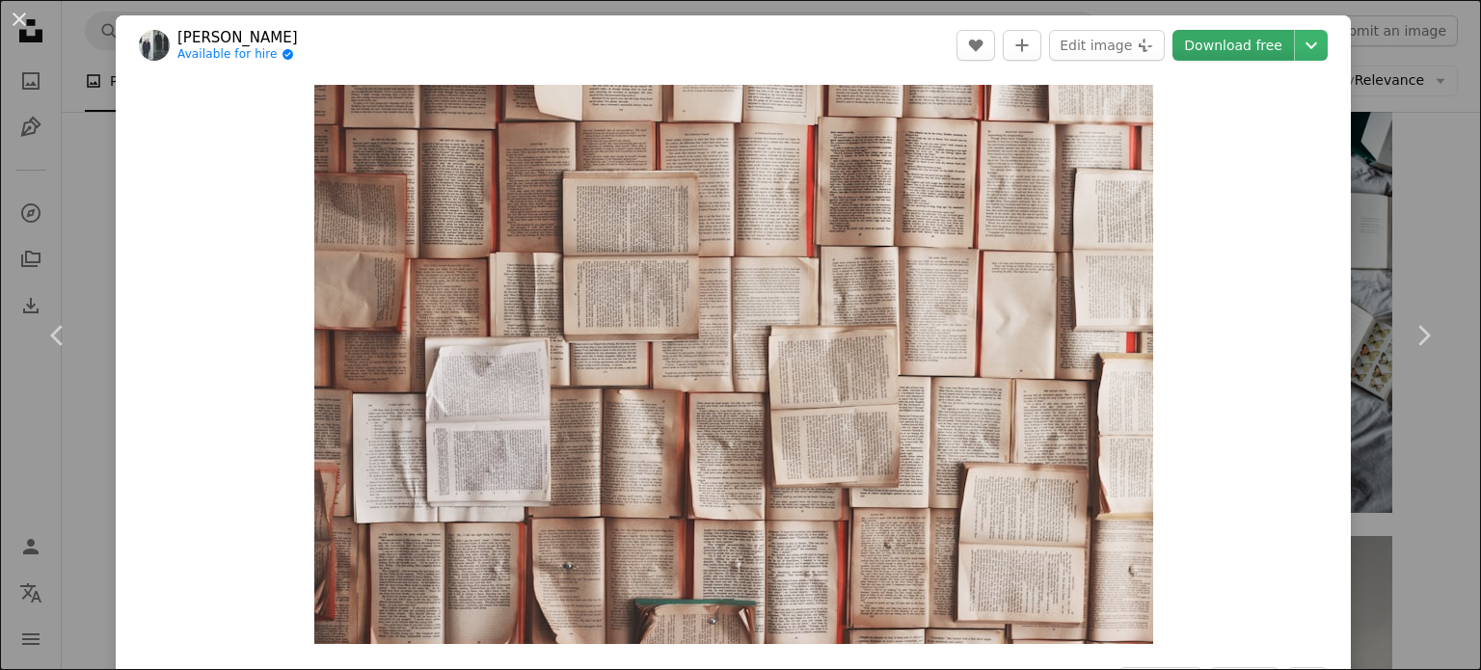
click at [1235, 43] on link "Download free" at bounding box center [1234, 45] width 122 height 31
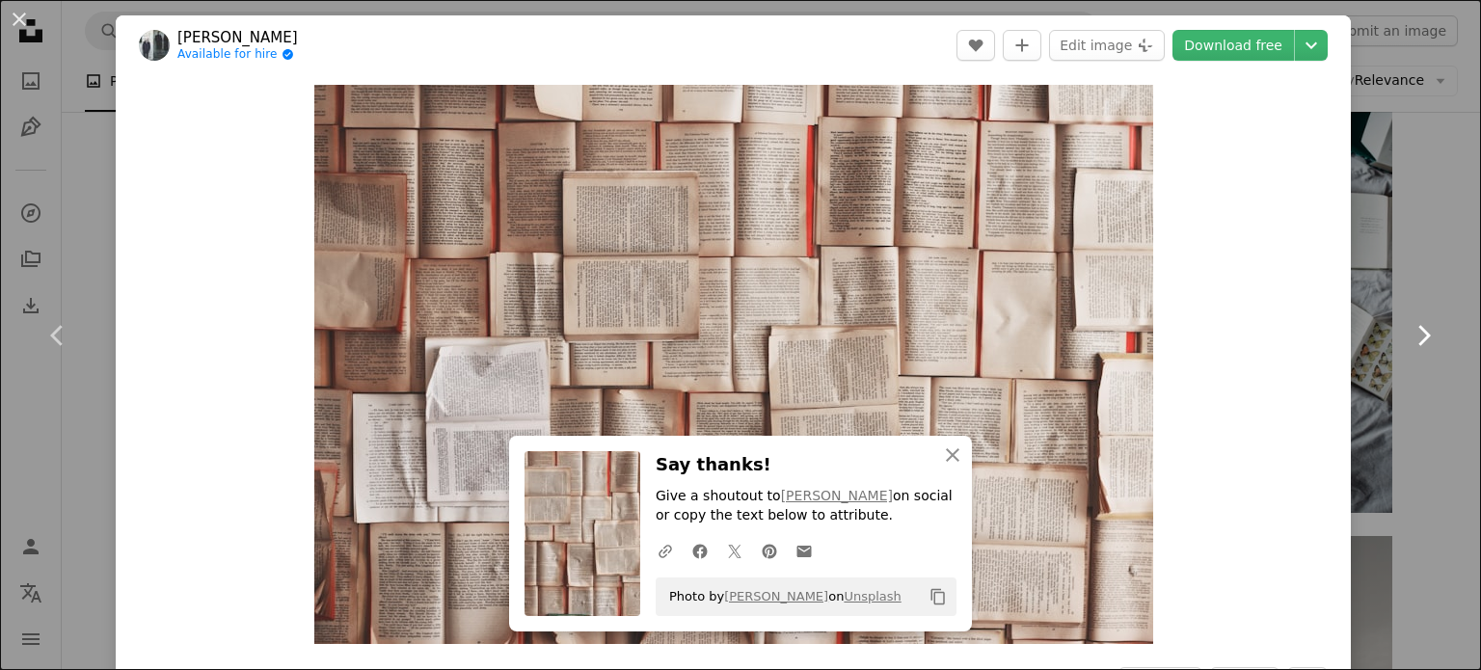
drag, startPoint x: 1410, startPoint y: 369, endPoint x: 1395, endPoint y: 394, distance: 28.9
click at [1410, 369] on link "Chevron right" at bounding box center [1423, 335] width 116 height 185
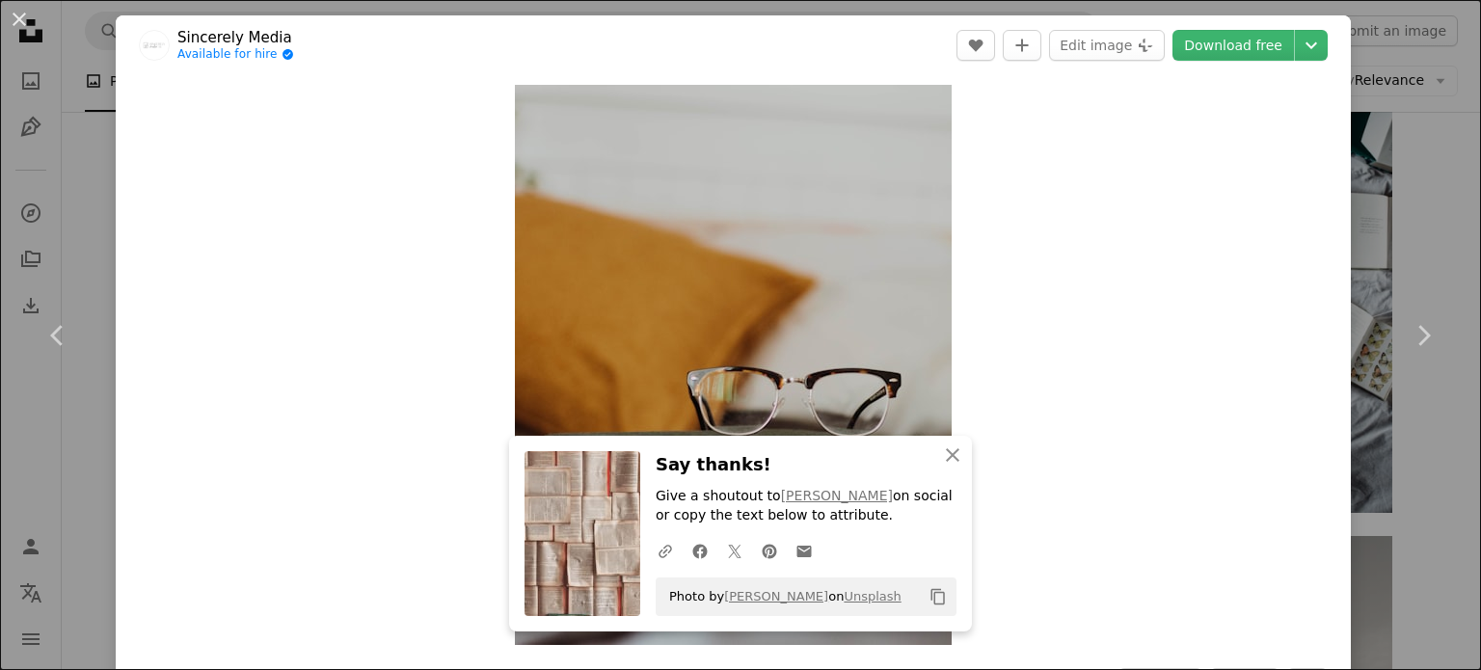
click at [1388, 216] on div "An X shape Chevron left Chevron right An X shape Close Say thanks! Give a shout…" at bounding box center [740, 335] width 1481 height 670
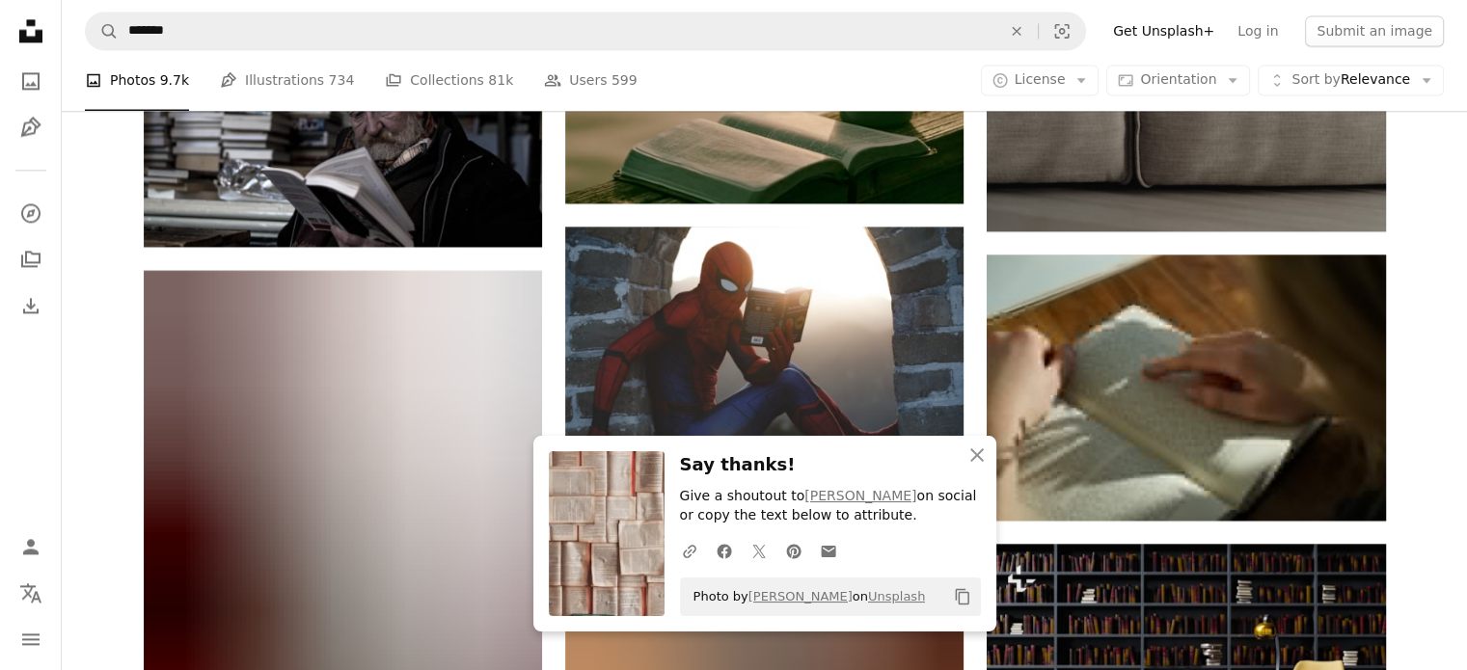
scroll to position [2989, 0]
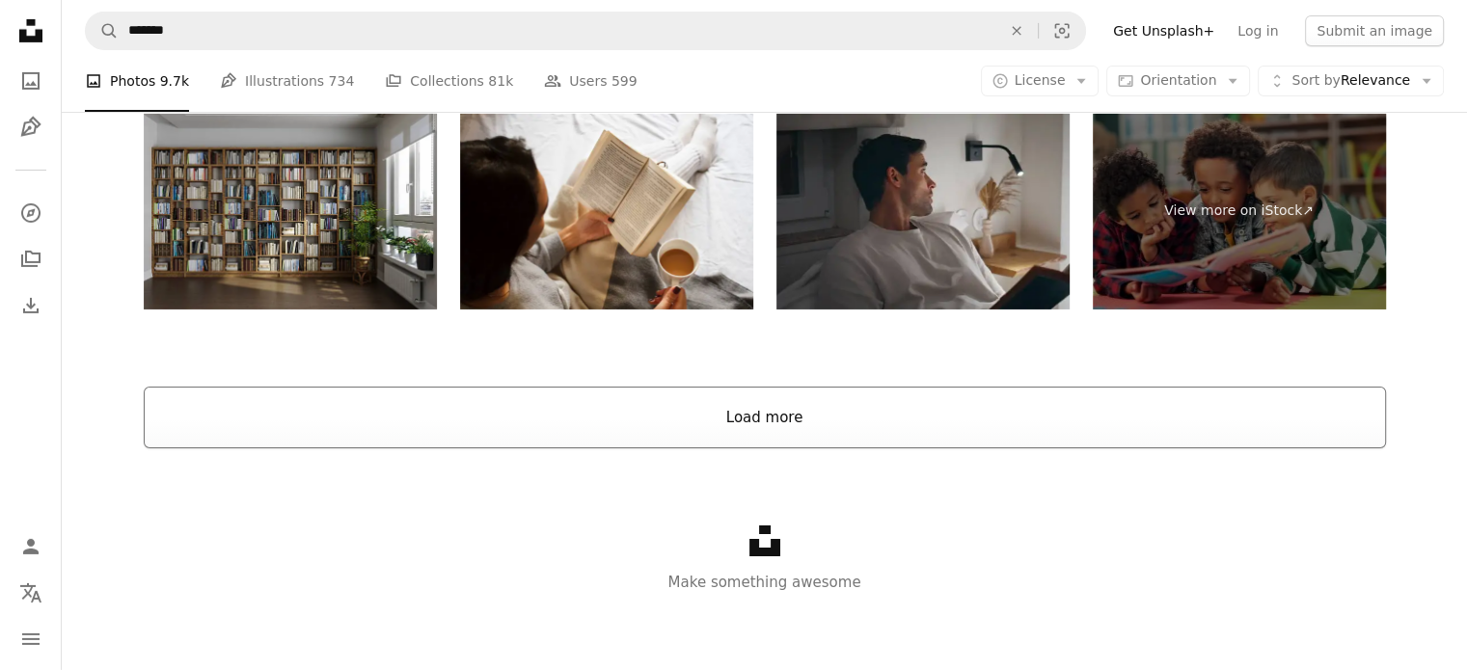
click at [798, 421] on button "Load more" at bounding box center [765, 418] width 1242 height 62
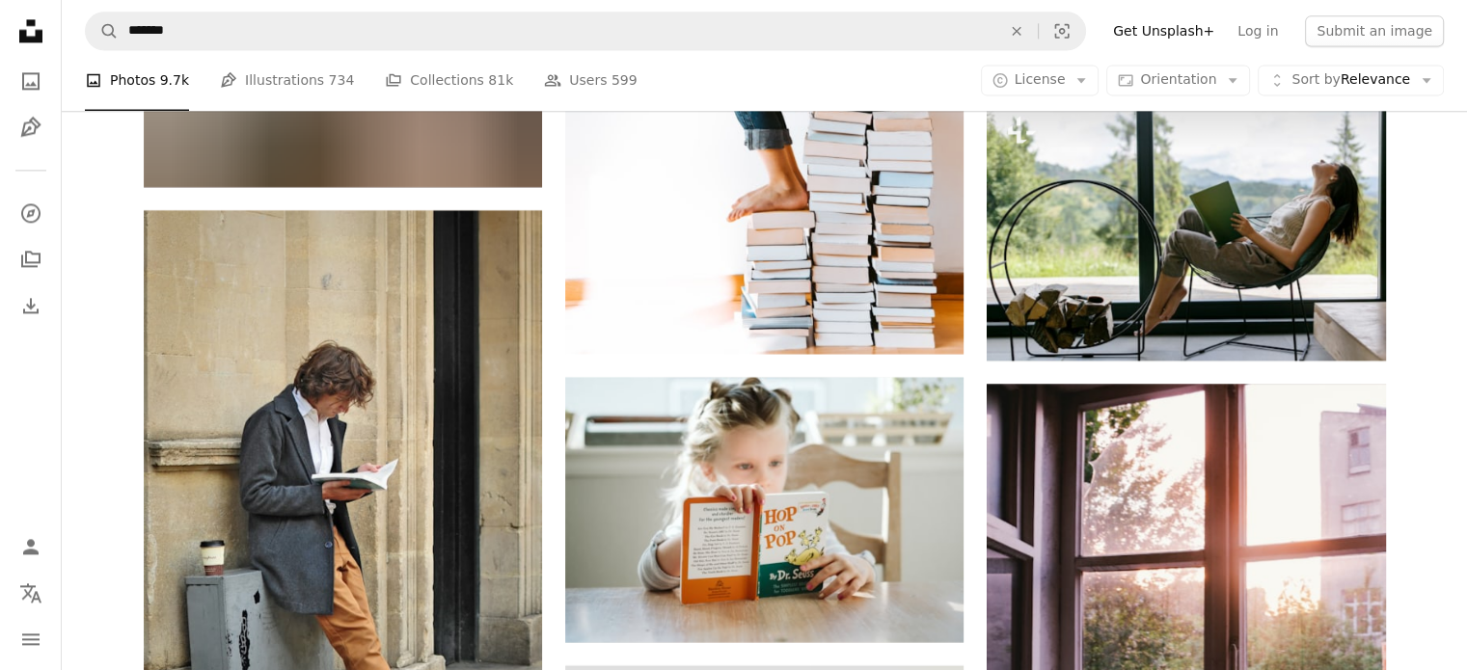
scroll to position [10300, 0]
